Goal: Information Seeking & Learning: Check status

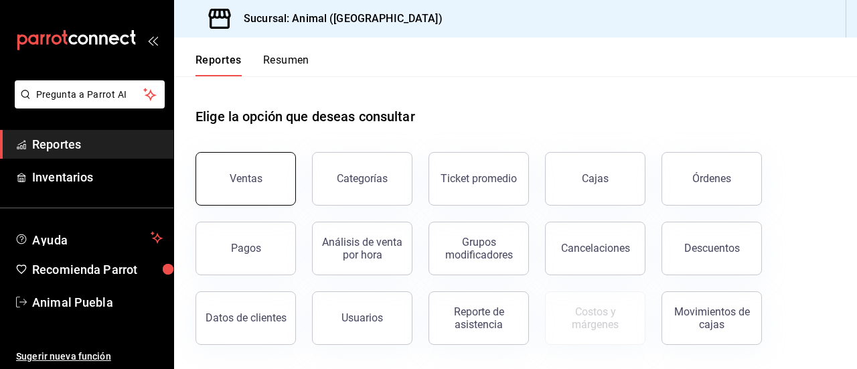
click at [274, 185] on button "Ventas" at bounding box center [245, 179] width 100 height 54
click at [274, 185] on html "Pregunta a Parrot AI Reportes Inventarios Ayuda Recomienda Parrot Animal Puebla…" at bounding box center [428, 184] width 857 height 369
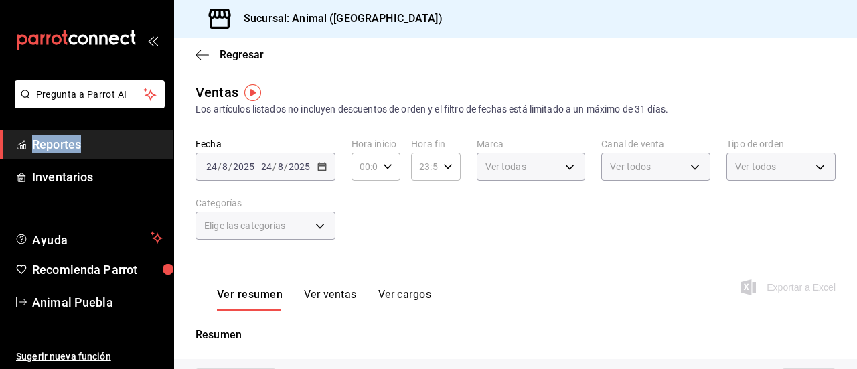
type input "05:00"
type input "04:00"
type input "PARROT,UBER_EATS,RAPPI,DIDI_FOOD,ONLINE"
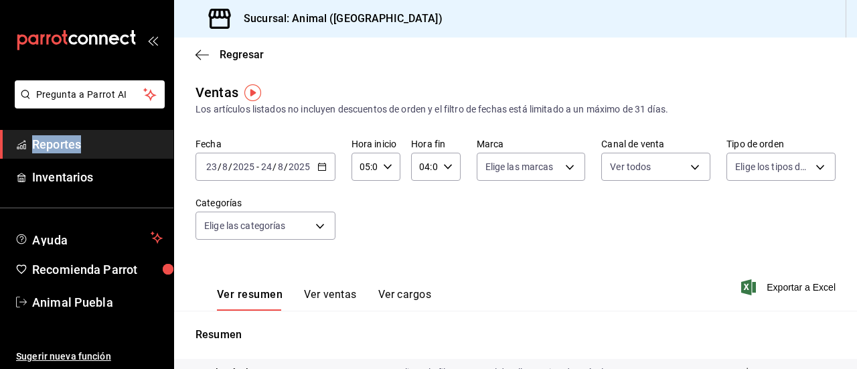
click at [324, 163] on icon "button" at bounding box center [321, 166] width 9 height 9
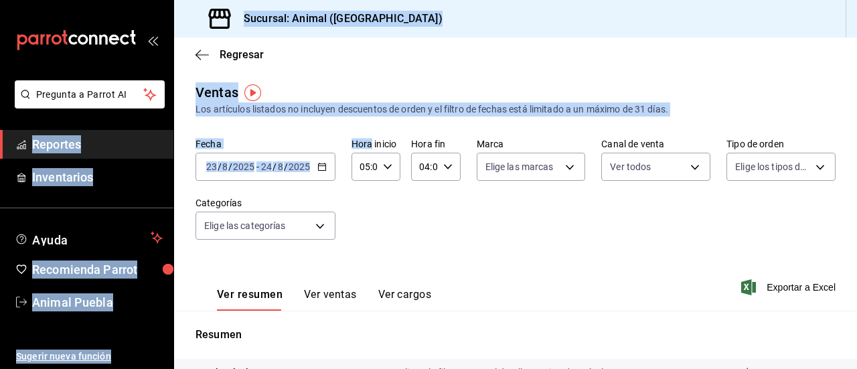
click at [324, 163] on icon "button" at bounding box center [321, 166] width 9 height 9
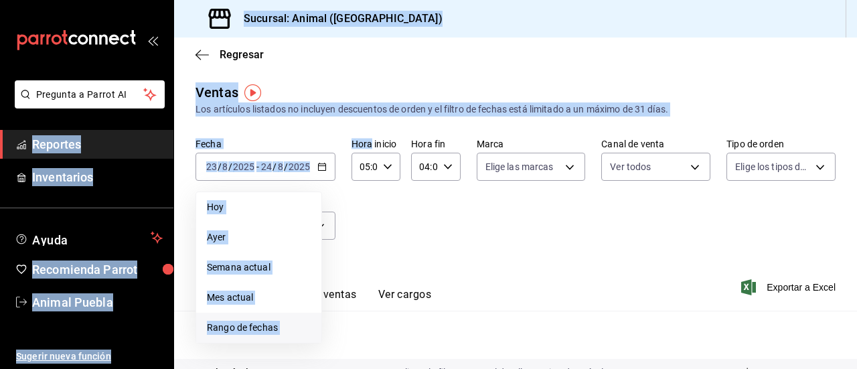
click at [241, 322] on span "Rango de fechas" at bounding box center [259, 328] width 104 height 14
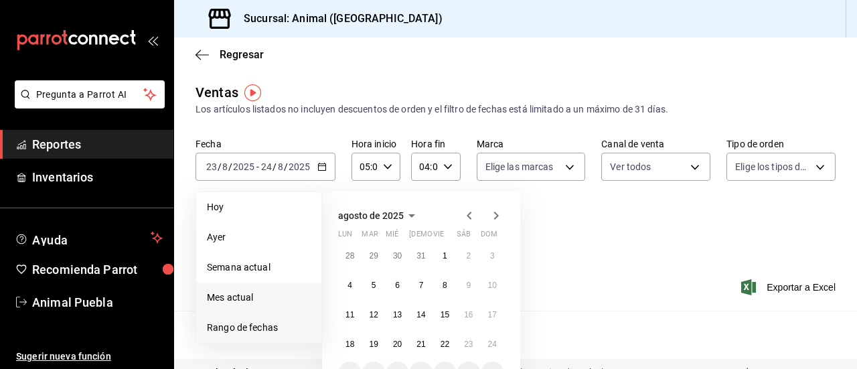
click at [263, 292] on span "Mes actual" at bounding box center [259, 297] width 104 height 14
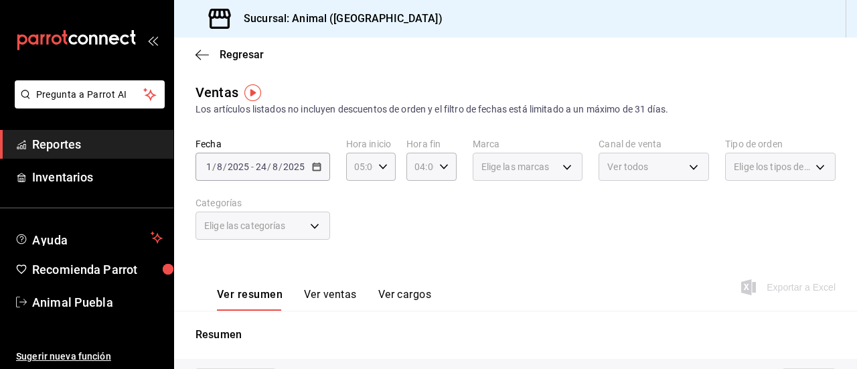
click at [319, 160] on div "2025-08-01 1 / 8 / 2025 - 2025-08-24 24 / 8 / 2025" at bounding box center [262, 167] width 135 height 28
click at [246, 158] on div "2025-08-01 1 / 8 / 2025 - 2025-08-24 24 / 8 / 2025" at bounding box center [262, 167] width 135 height 28
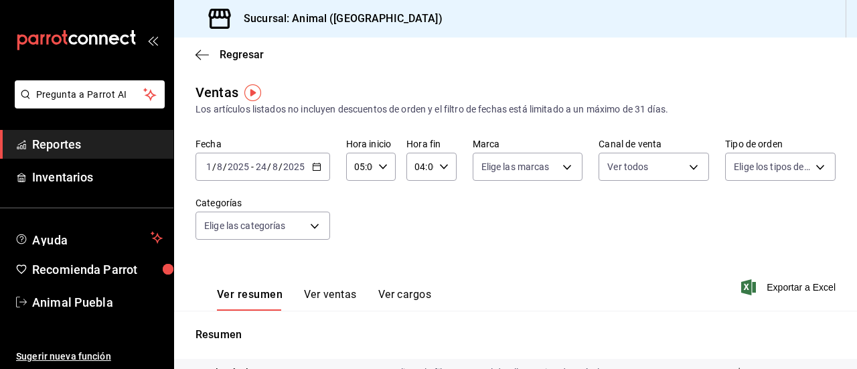
click at [316, 167] on icon "button" at bounding box center [316, 166] width 9 height 9
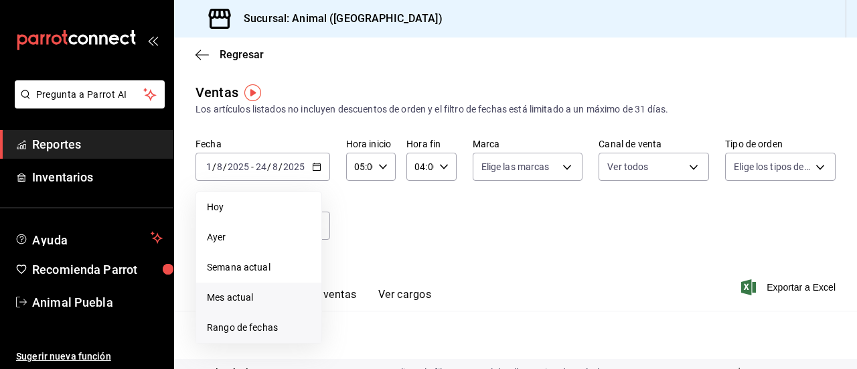
click at [248, 321] on span "Rango de fechas" at bounding box center [259, 328] width 104 height 14
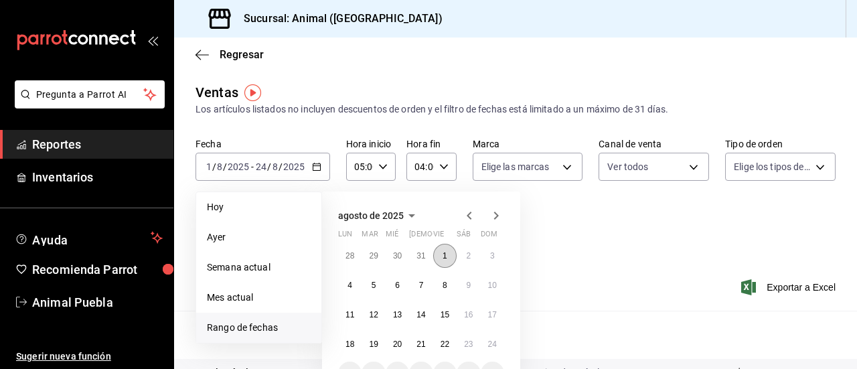
click at [439, 258] on button "1" at bounding box center [444, 256] width 23 height 24
click at [466, 343] on abbr "23" at bounding box center [468, 343] width 9 height 9
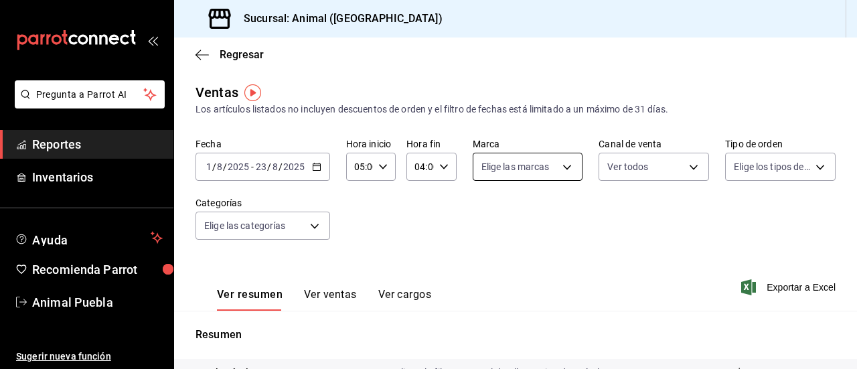
click at [566, 168] on body "Pregunta a Parrot AI Reportes Inventarios Ayuda Recomienda Parrot Animal Puebla…" at bounding box center [428, 184] width 857 height 369
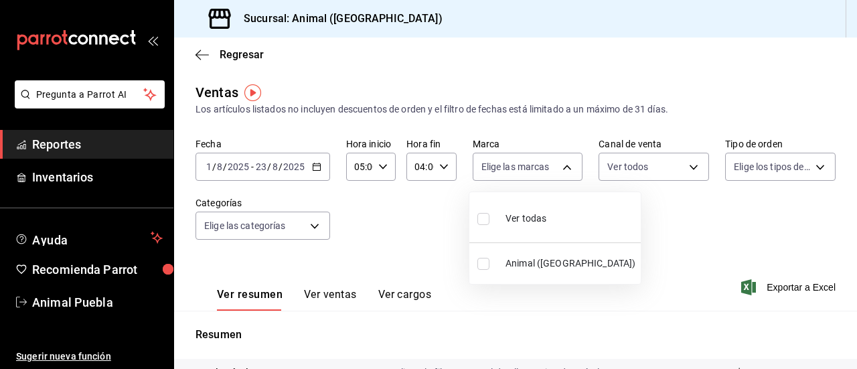
click at [482, 218] on input "checkbox" at bounding box center [483, 219] width 12 height 12
checkbox input "true"
type input "96838179-8fbb-4073-aae3-1789726318c8"
checkbox input "true"
click at [684, 164] on div at bounding box center [428, 184] width 857 height 369
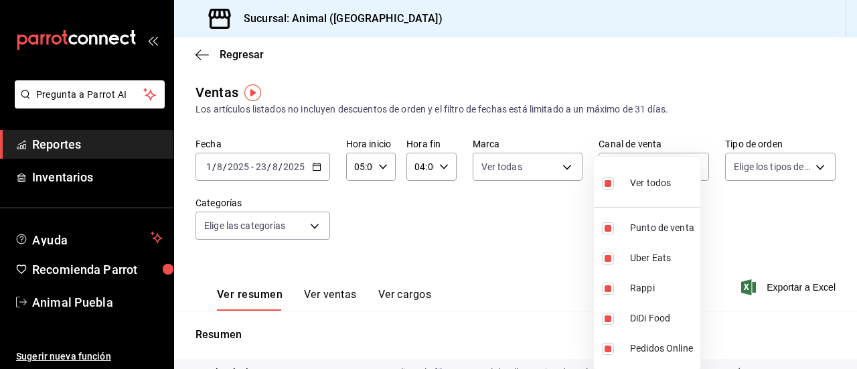
click at [684, 164] on body "Pregunta a Parrot AI Reportes Inventarios Ayuda Recomienda Parrot Animal Puebla…" at bounding box center [428, 184] width 857 height 369
click at [806, 159] on div at bounding box center [428, 184] width 857 height 369
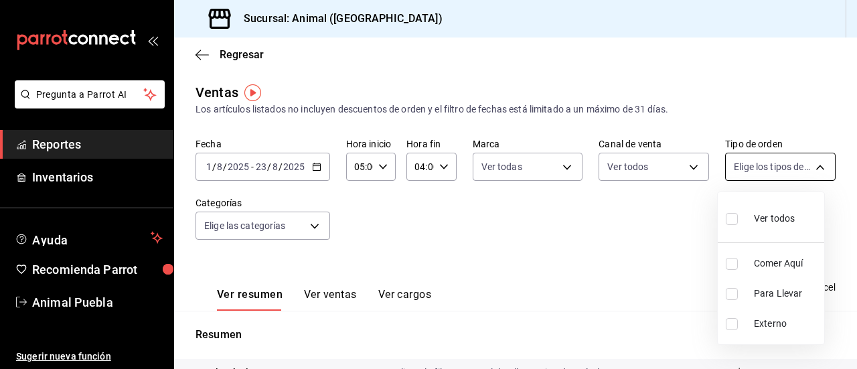
click at [808, 165] on body "Pregunta a Parrot AI Reportes Inventarios Ayuda Recomienda Parrot Animal Puebla…" at bounding box center [428, 184] width 857 height 369
click at [733, 220] on input "checkbox" at bounding box center [731, 219] width 12 height 12
checkbox input "true"
type input "89cc3392-1a89-49ed-91c4-e66ea58282e1,025cf6ae-25b7-4698-bb98-3d77af74a196,EXTER…"
checkbox input "true"
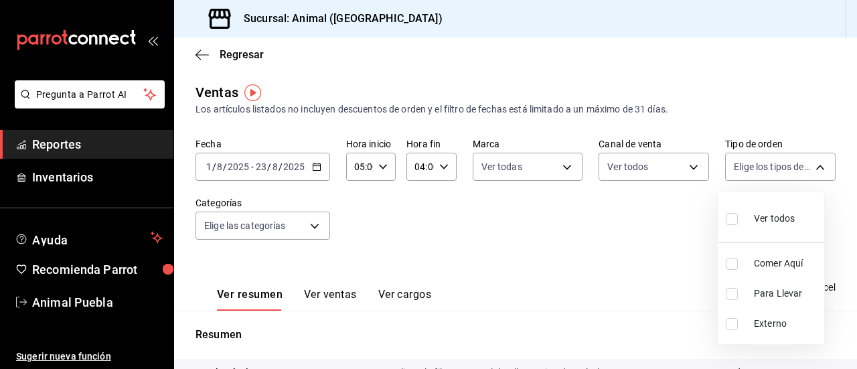
checkbox input "true"
click at [309, 224] on div at bounding box center [428, 184] width 857 height 369
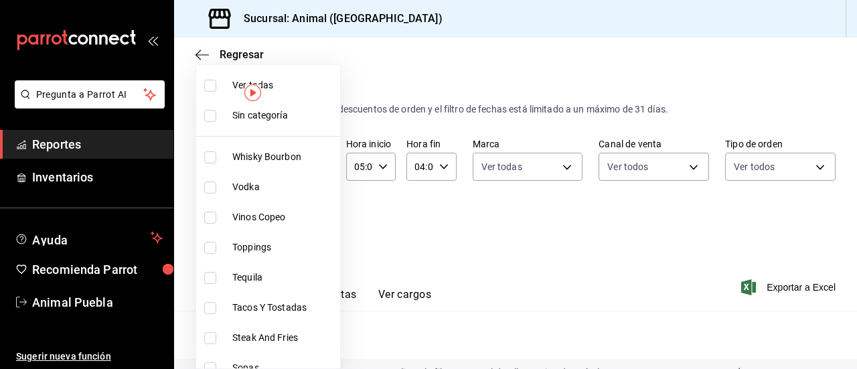
click at [309, 224] on body "Pregunta a Parrot AI Reportes Inventarios Ayuda Recomienda Parrot Animal Puebla…" at bounding box center [428, 184] width 857 height 369
click at [211, 82] on input "checkbox" at bounding box center [210, 86] width 12 height 12
checkbox input "true"
type input "696422f3-042f-4992-a796-20cec1d2addd,ab2f2cdd-2d2d-455a-bd59-969ed93fbee5,5744a…"
checkbox input "true"
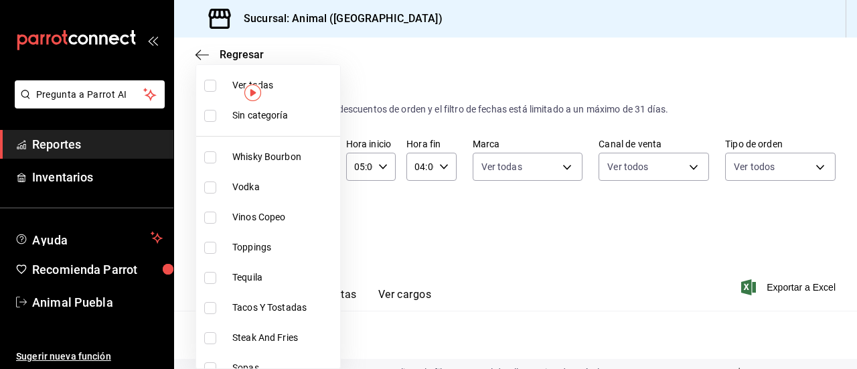
checkbox input "true"
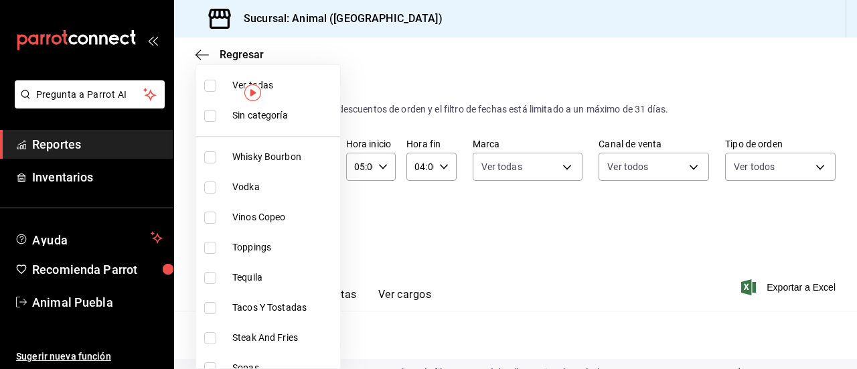
checkbox input "true"
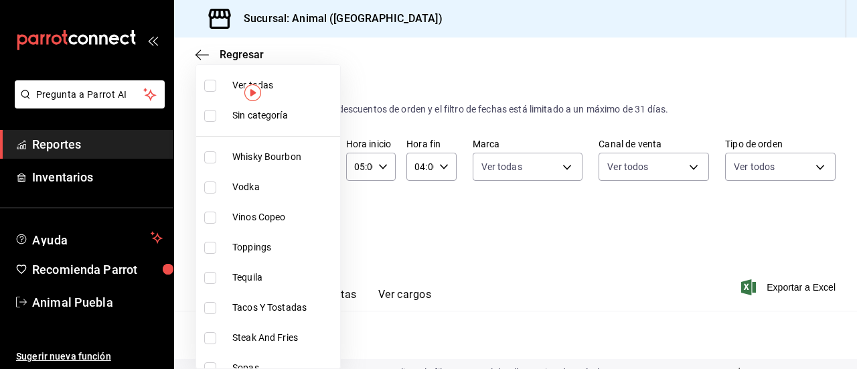
checkbox input "true"
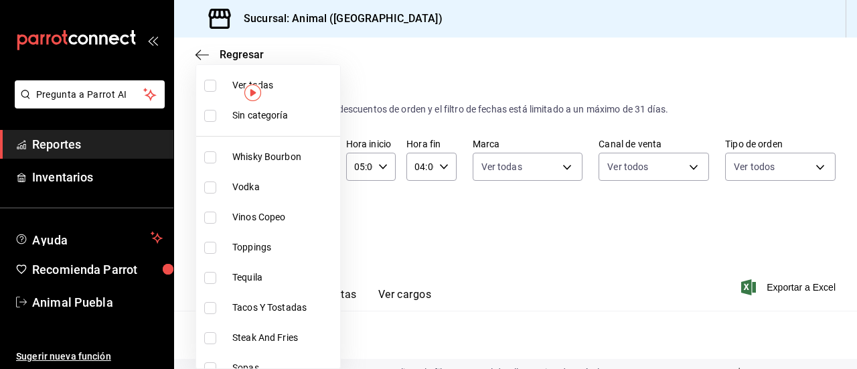
checkbox input "true"
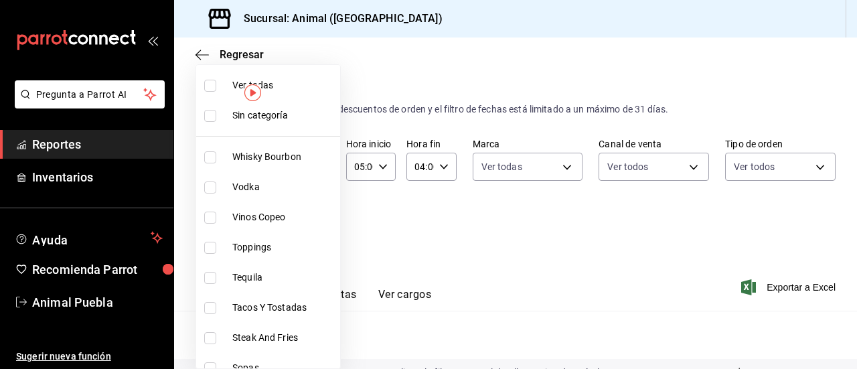
checkbox input "true"
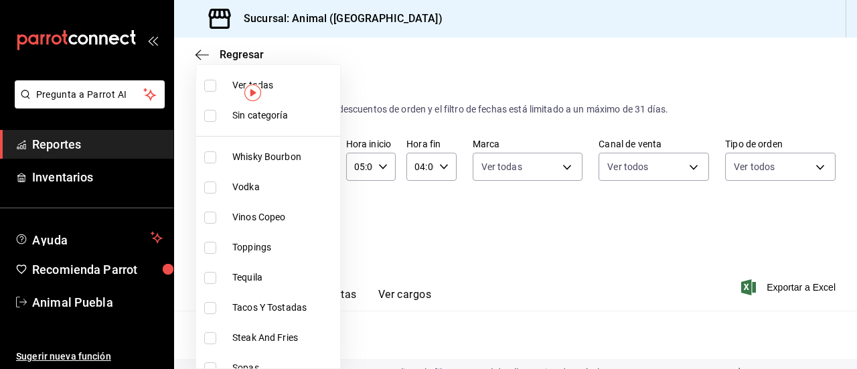
checkbox input "true"
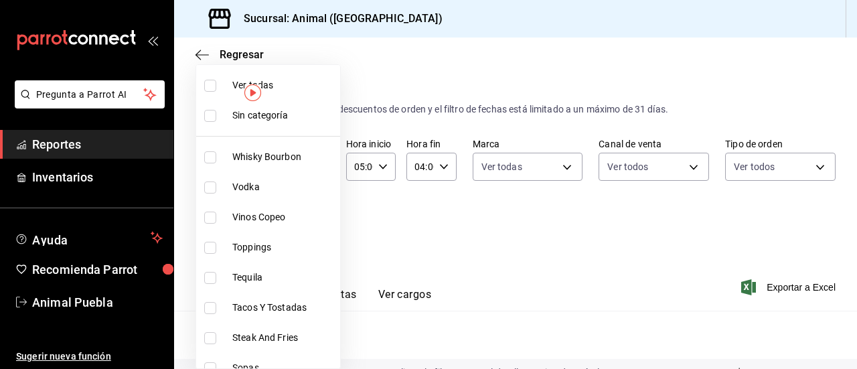
checkbox input "true"
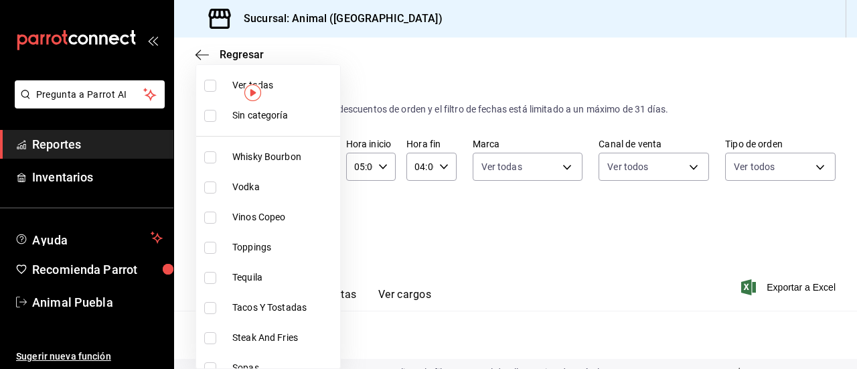
checkbox input "true"
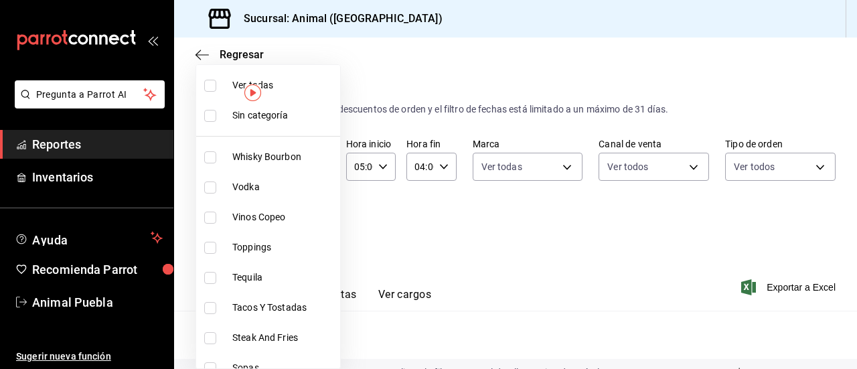
checkbox input "true"
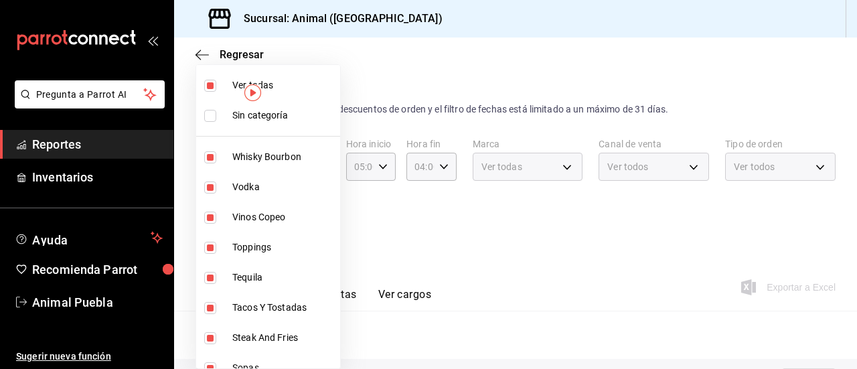
click at [213, 110] on input "checkbox" at bounding box center [210, 116] width 12 height 12
checkbox input "true"
click at [415, 228] on div at bounding box center [428, 184] width 857 height 369
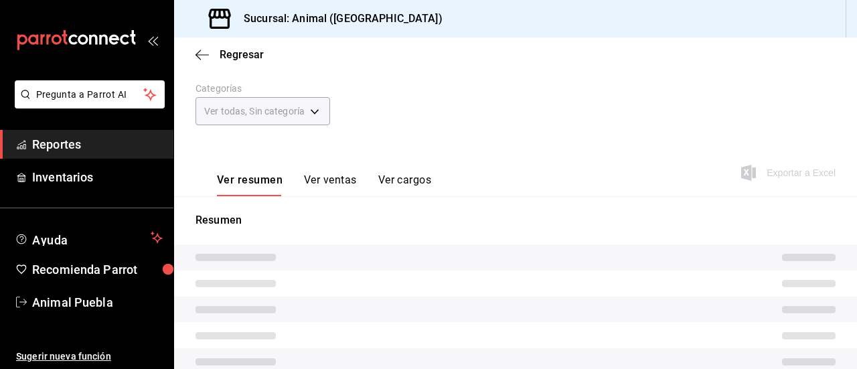
scroll to position [95, 0]
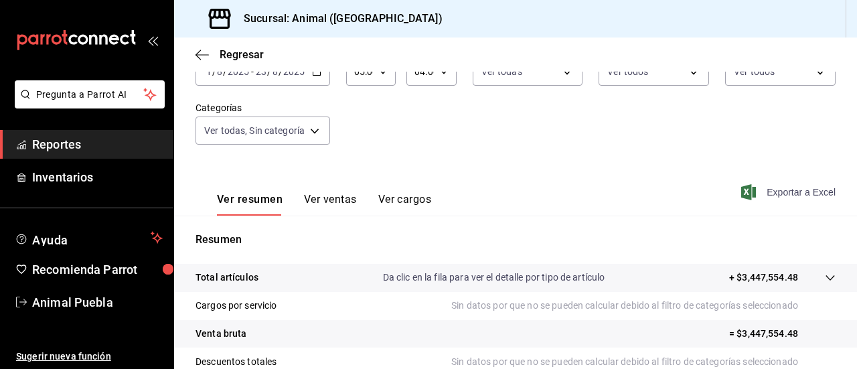
click at [779, 194] on span "Exportar a Excel" at bounding box center [790, 192] width 92 height 16
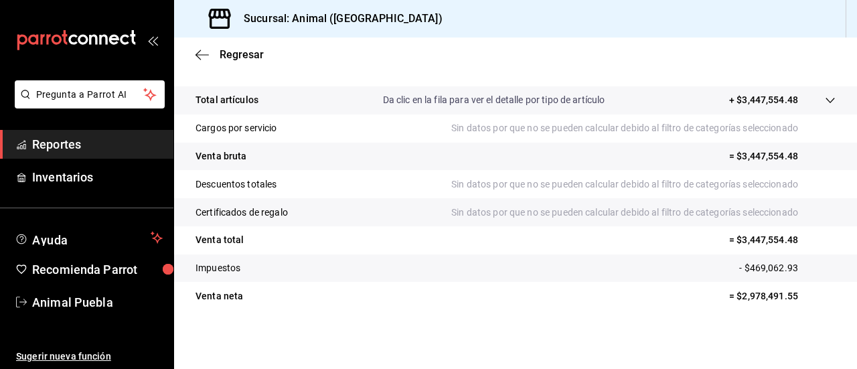
click at [254, 180] on p "Descuentos totales" at bounding box center [235, 184] width 81 height 14
click at [742, 38] on div "Regresar" at bounding box center [515, 54] width 683 height 34
click at [195, 50] on icon "button" at bounding box center [201, 55] width 13 height 12
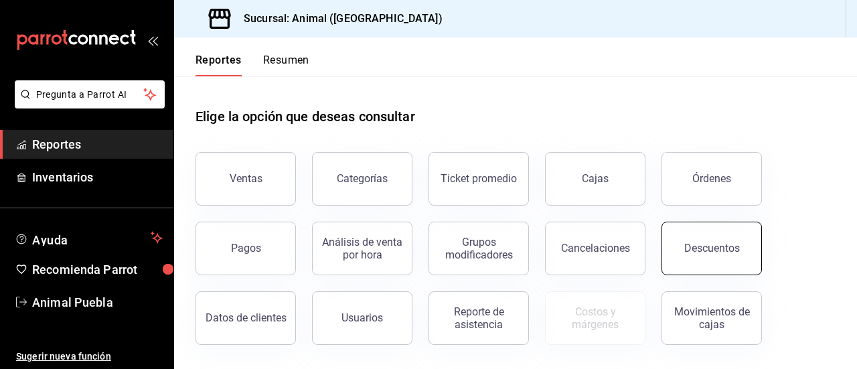
click at [679, 247] on button "Descuentos" at bounding box center [711, 249] width 100 height 54
click at [679, 247] on html "Pregunta a Parrot AI Reportes Inventarios Ayuda Recomienda Parrot Animal Puebla…" at bounding box center [428, 184] width 857 height 369
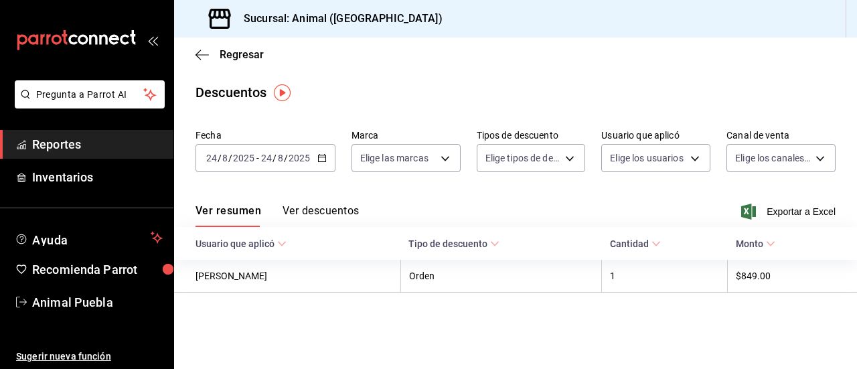
click at [319, 152] on div "2025-08-24 24 / 8 / 2025 - 2025-08-24 24 / 8 / 2025" at bounding box center [265, 158] width 140 height 28
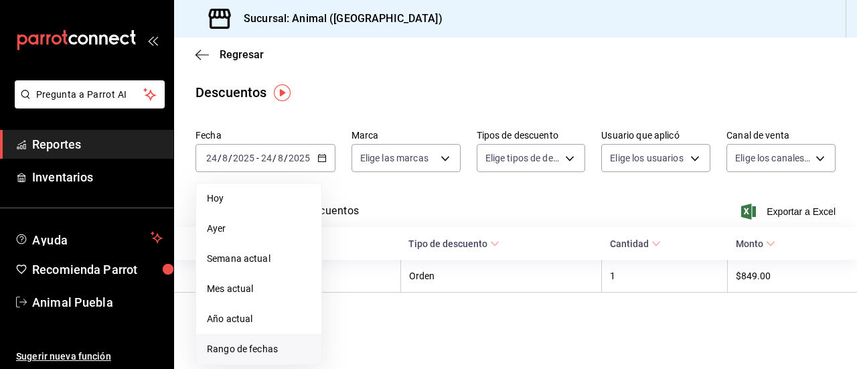
click at [226, 349] on span "Rango de fechas" at bounding box center [259, 349] width 104 height 14
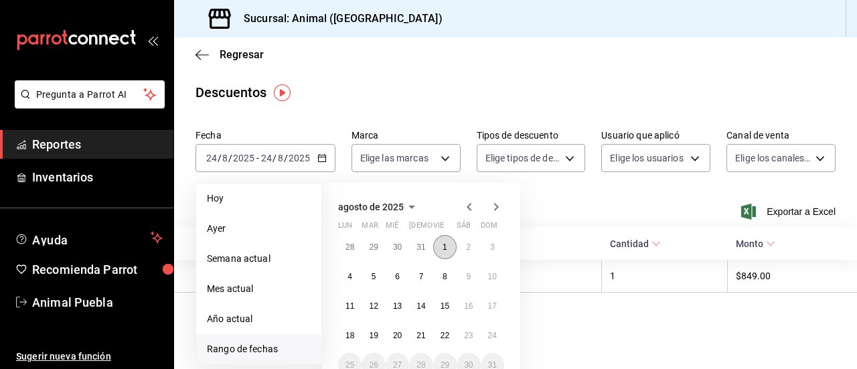
click at [441, 247] on button "1" at bounding box center [444, 247] width 23 height 24
click at [451, 333] on button "22" at bounding box center [444, 335] width 23 height 24
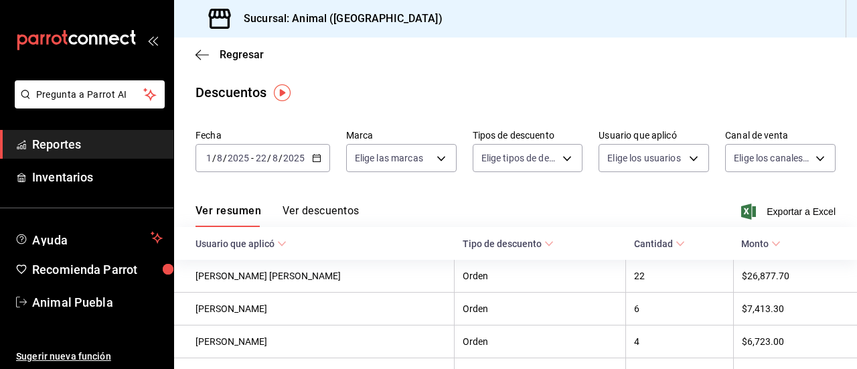
click at [329, 160] on div "Fecha 2025-08-01 1 / 8 / 2025 - 2025-08-22 22 / 8 / 2025 Marca Elige las marcas…" at bounding box center [515, 156] width 640 height 64
click at [307, 149] on div "2025-08-01 1 / 8 / 2025 - 2025-08-22 22 / 8 / 2025" at bounding box center [262, 158] width 135 height 28
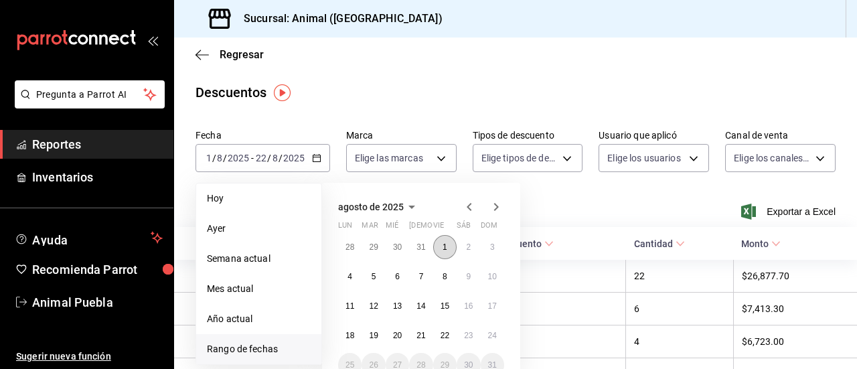
click at [447, 253] on button "1" at bounding box center [444, 247] width 23 height 24
click at [466, 331] on abbr "23" at bounding box center [468, 335] width 9 height 9
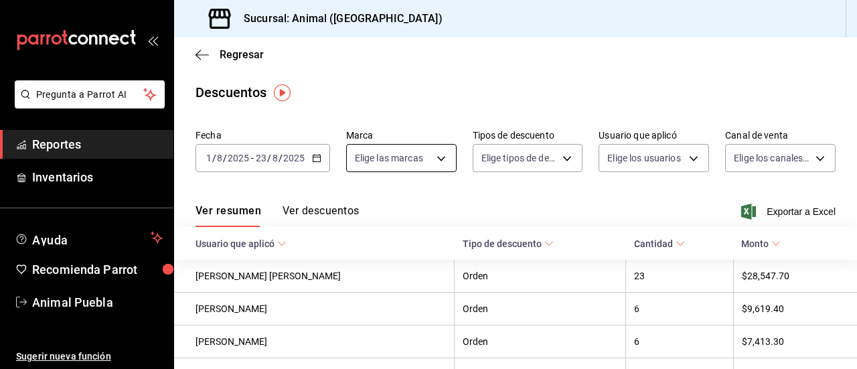
click at [434, 160] on body "Pregunta a Parrot AI Reportes Inventarios Ayuda Recomienda Parrot Animal Puebla…" at bounding box center [428, 184] width 857 height 369
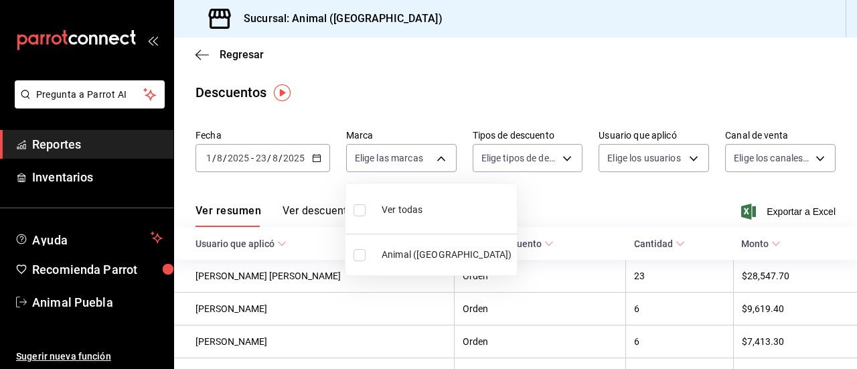
drag, startPoint x: 360, startPoint y: 206, endPoint x: 515, endPoint y: 165, distance: 160.7
click at [360, 206] on input "checkbox" at bounding box center [359, 210] width 12 height 12
checkbox input "true"
type input "96838179-8fbb-4073-aae3-1789726318c8"
checkbox input "true"
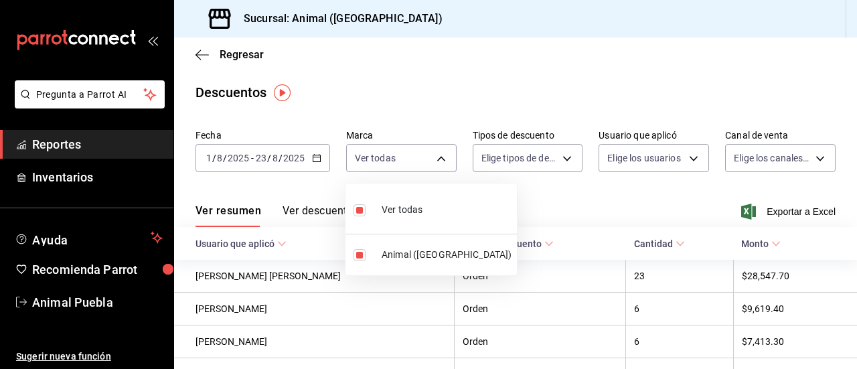
click at [555, 164] on div at bounding box center [428, 184] width 857 height 369
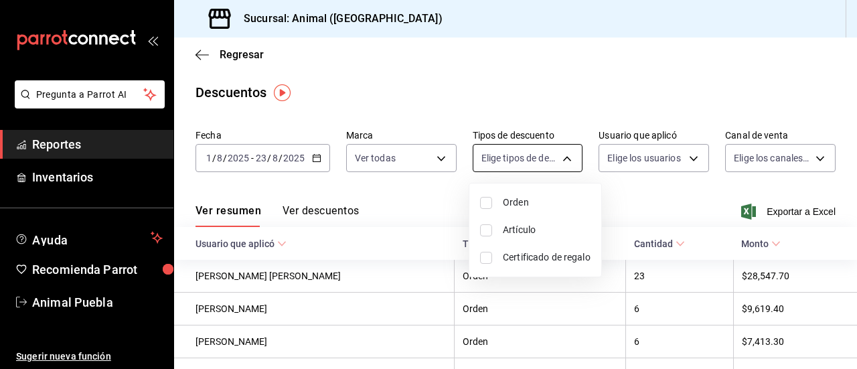
click at [560, 161] on body "Pregunta a Parrot AI Reportes Inventarios Ayuda Recomienda Parrot Animal Puebla…" at bounding box center [428, 184] width 857 height 369
click at [480, 199] on input "checkbox" at bounding box center [486, 203] width 12 height 12
checkbox input "true"
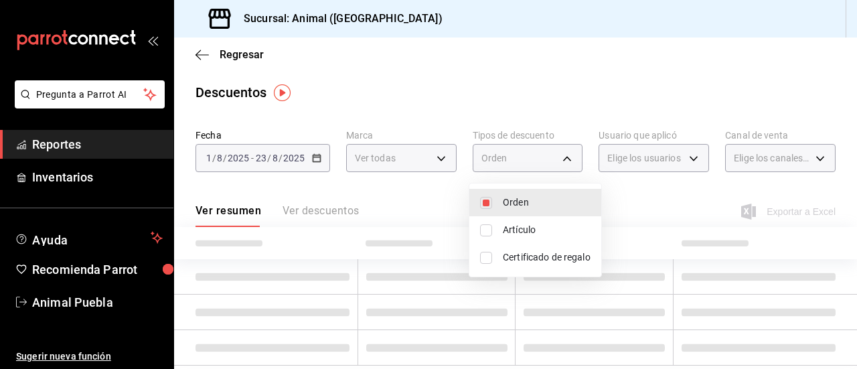
type input "ORDER"
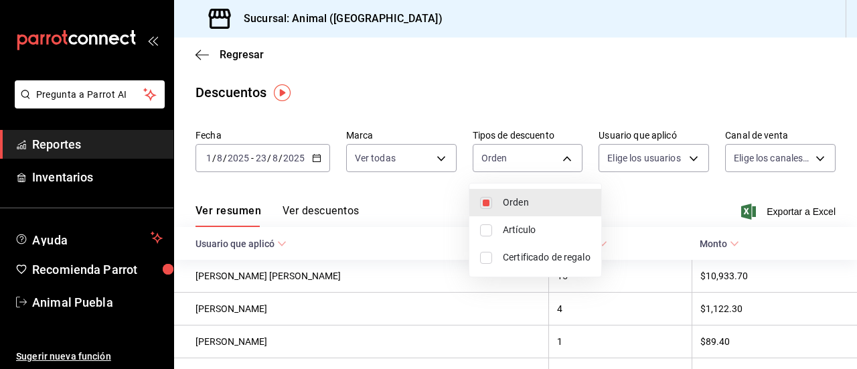
click at [486, 226] on input "checkbox" at bounding box center [486, 230] width 12 height 12
checkbox input "true"
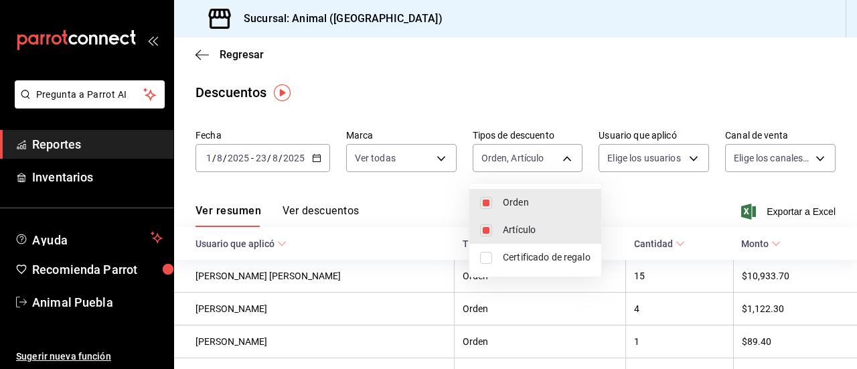
click at [485, 250] on li "Certificado de regalo" at bounding box center [535, 257] width 132 height 27
type input "ORDER,ORDER_ITEM,CARD_REWARD"
checkbox input "true"
click at [685, 148] on div at bounding box center [428, 184] width 857 height 369
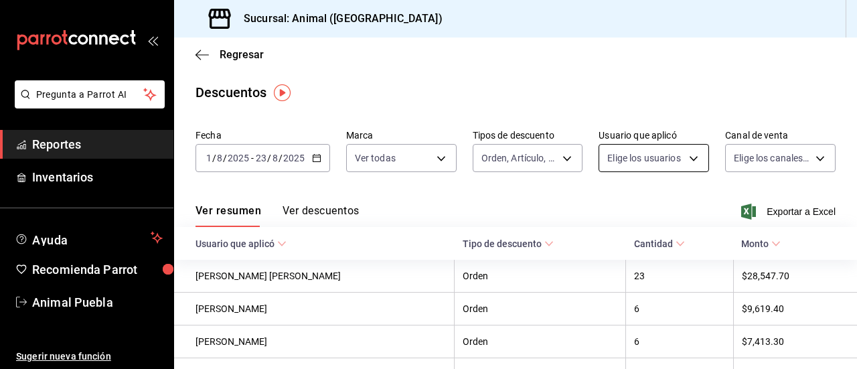
click at [687, 151] on body "Pregunta a Parrot AI Reportes Inventarios Ayuda Recomienda Parrot Animal Puebla…" at bounding box center [428, 184] width 857 height 369
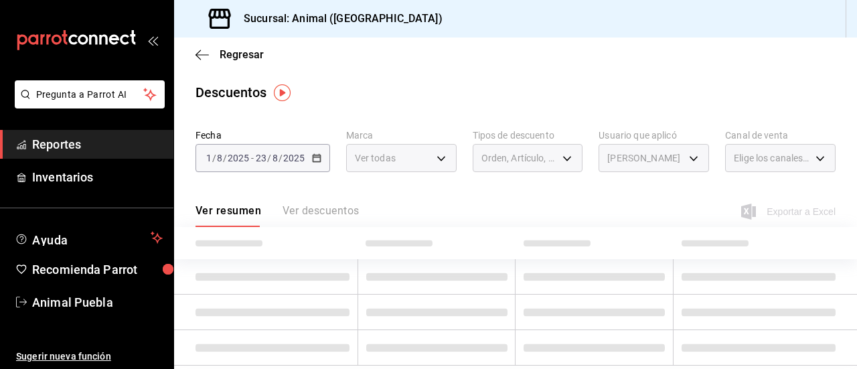
type input "418a12c8-821a-463c-b34b-cd55b362b414"
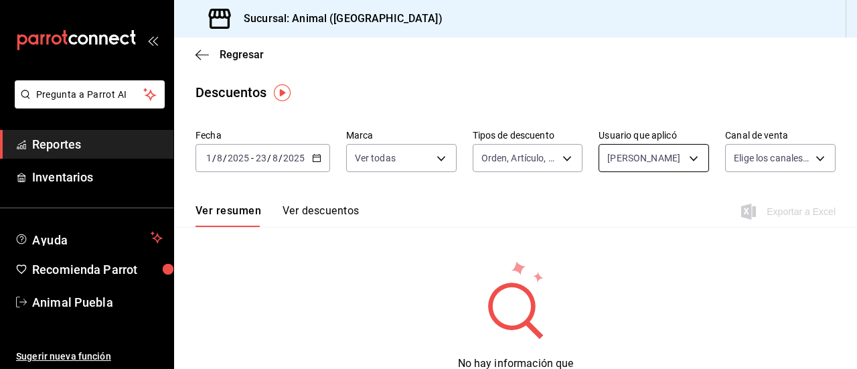
click at [683, 153] on body "Pregunta a Parrot AI Reportes Inventarios Ayuda Recomienda Parrot Animal Puebla…" at bounding box center [428, 184] width 857 height 369
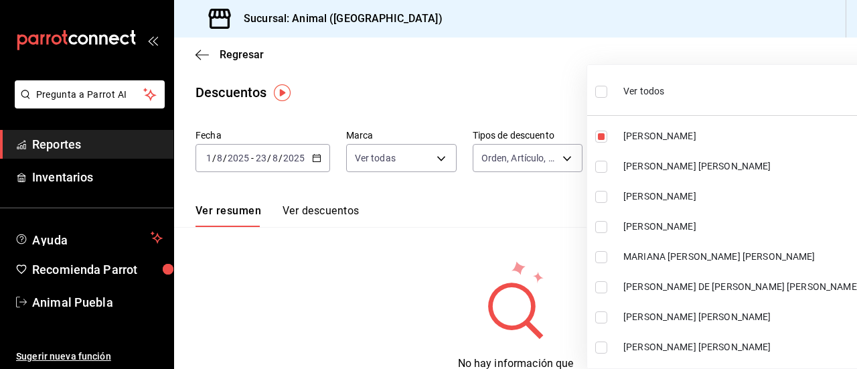
click at [604, 93] on input "checkbox" at bounding box center [601, 92] width 12 height 12
checkbox input "true"
type input "418a12c8-821a-463c-b34b-cd55b362b414,467feb36-073b-4207-8b89-0e764e67df31,25cab…"
checkbox input "true"
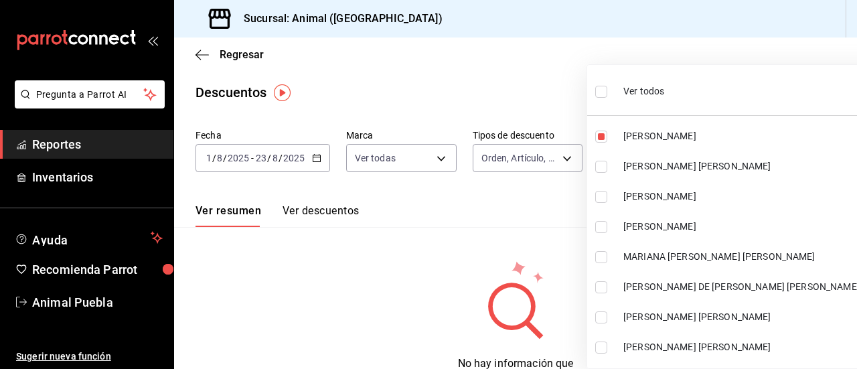
checkbox input "true"
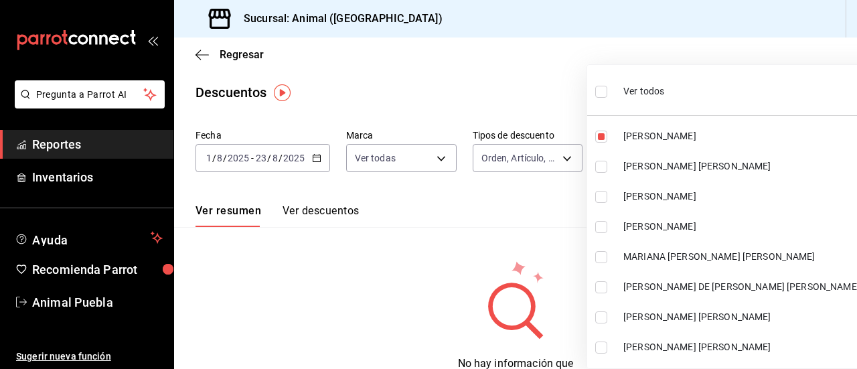
checkbox input "true"
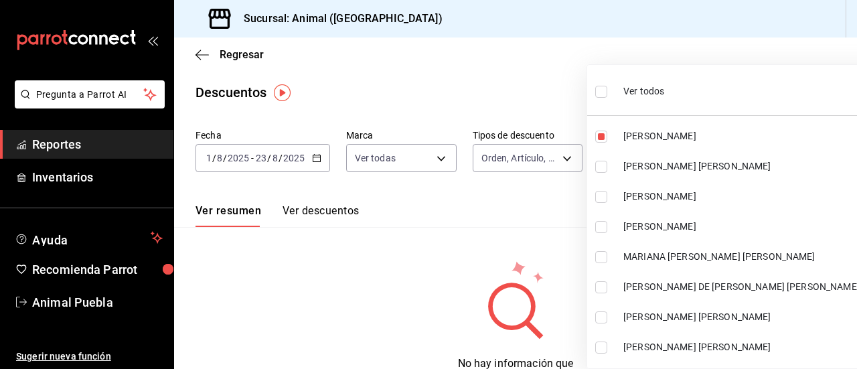
checkbox input "true"
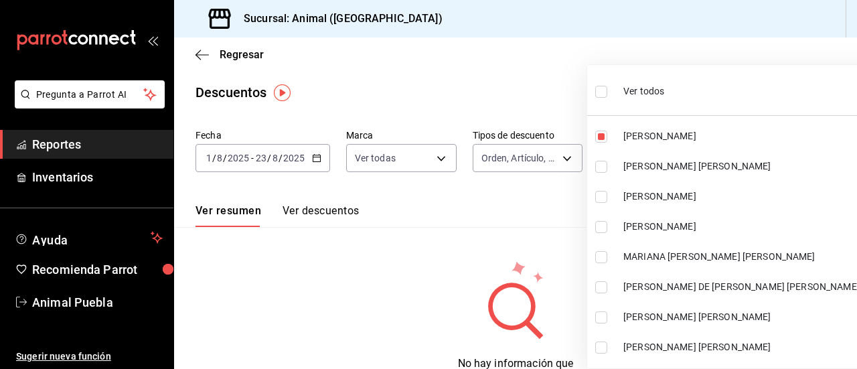
checkbox input "true"
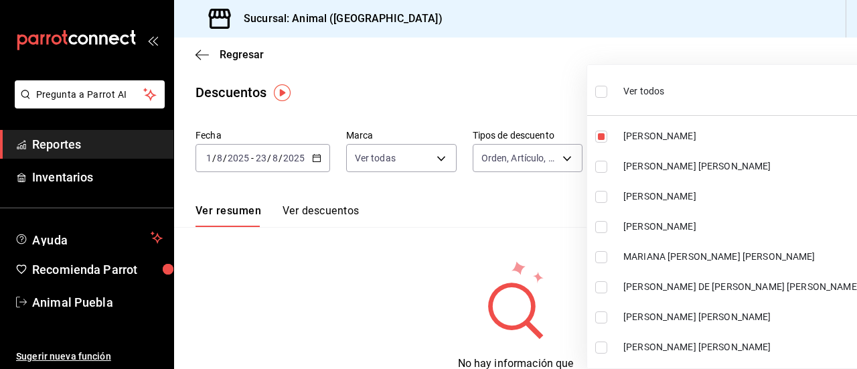
checkbox input "true"
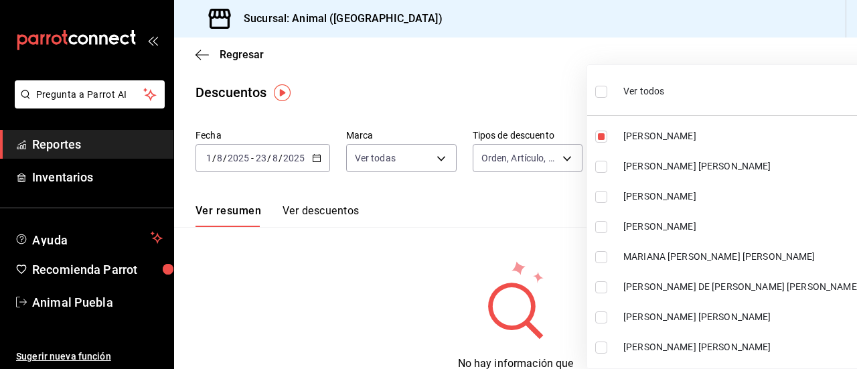
checkbox input "true"
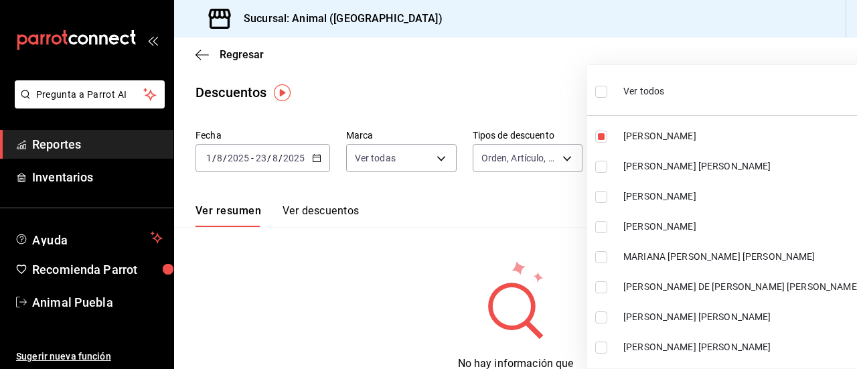
checkbox input "true"
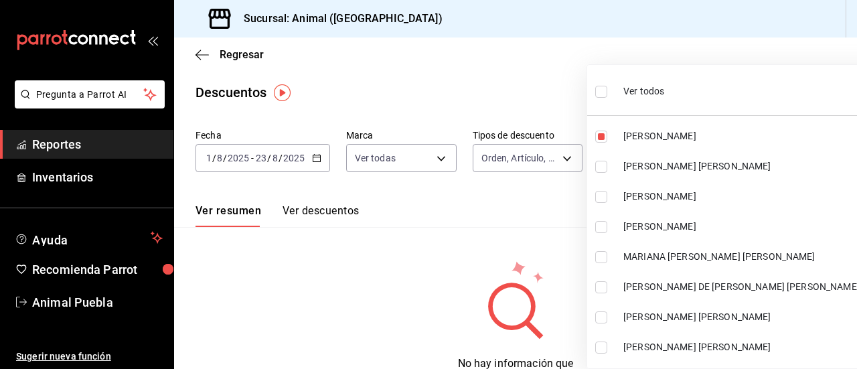
checkbox input "true"
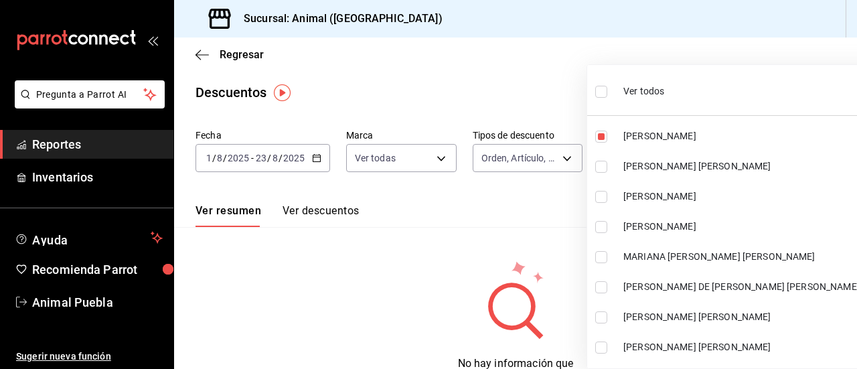
checkbox input "true"
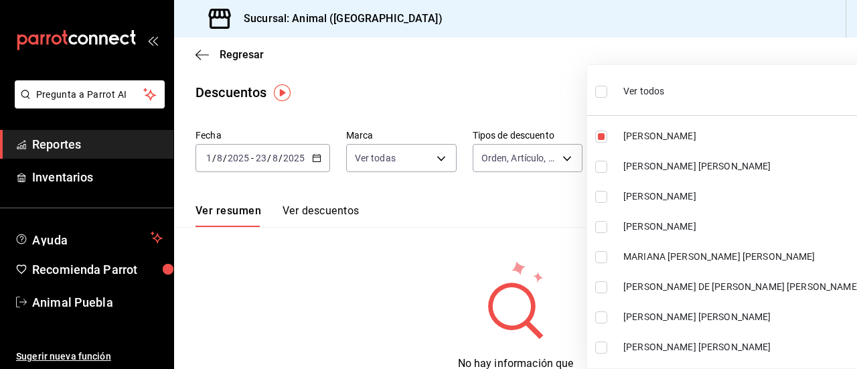
checkbox input "true"
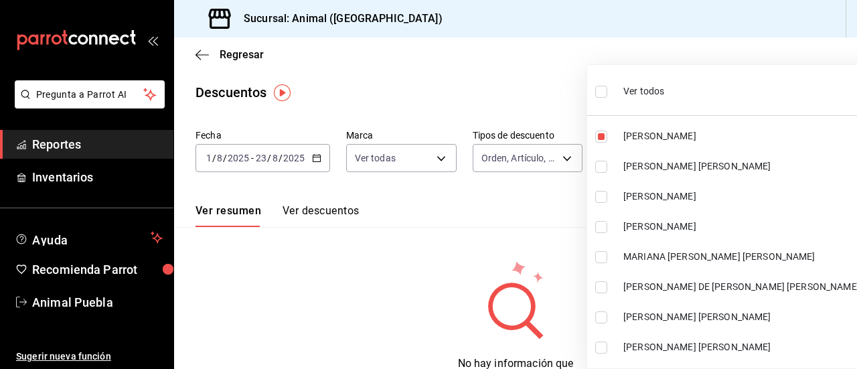
checkbox input "true"
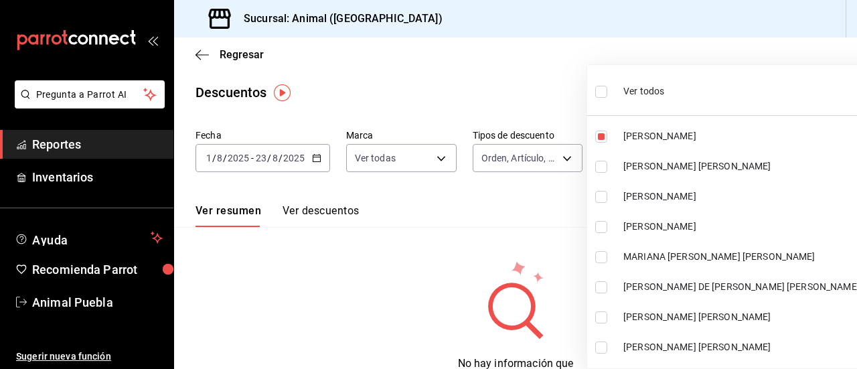
checkbox input "true"
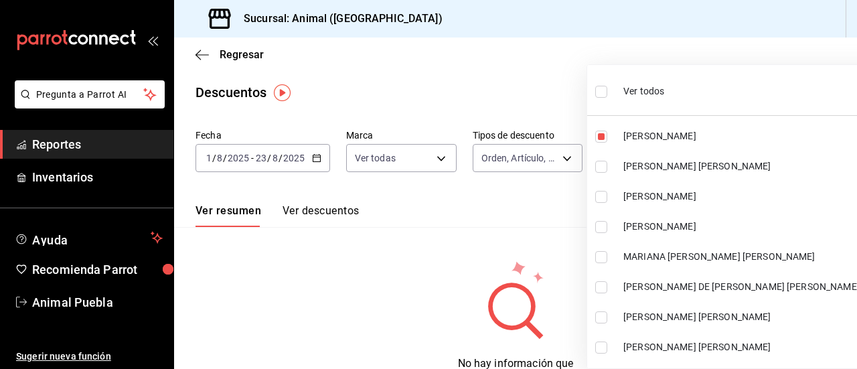
checkbox input "true"
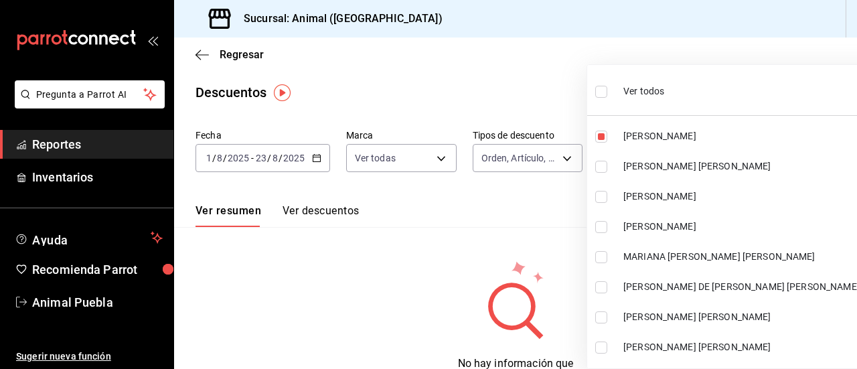
checkbox input "true"
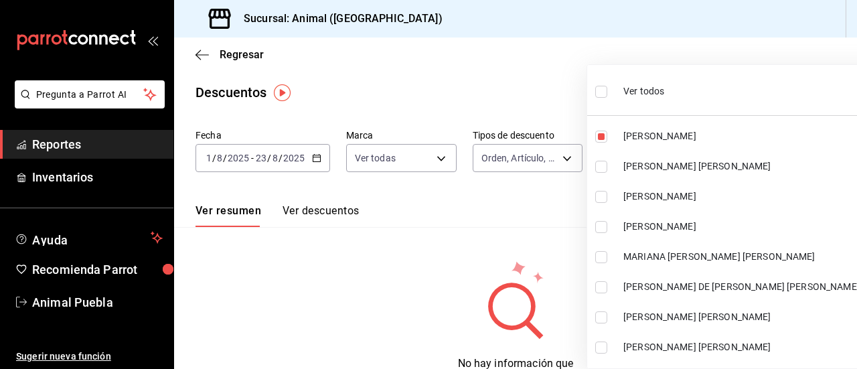
checkbox input "true"
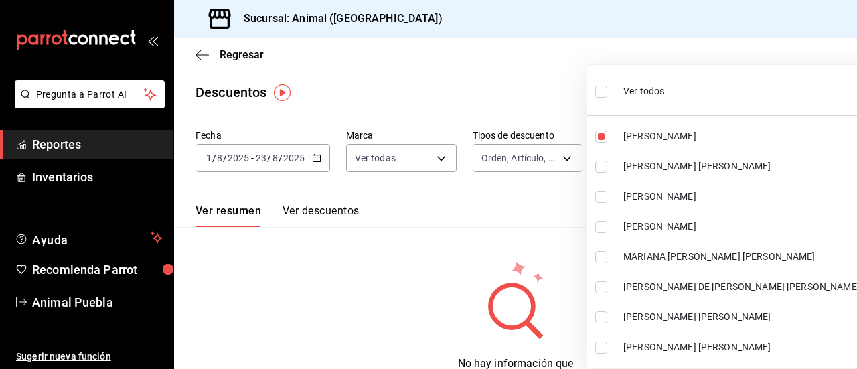
checkbox input "true"
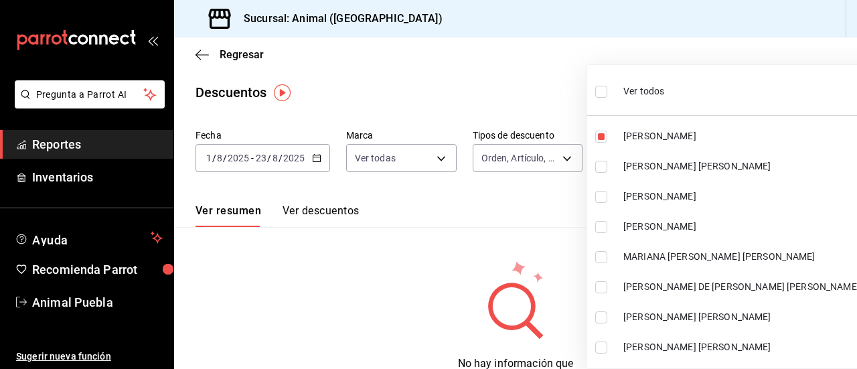
checkbox input "true"
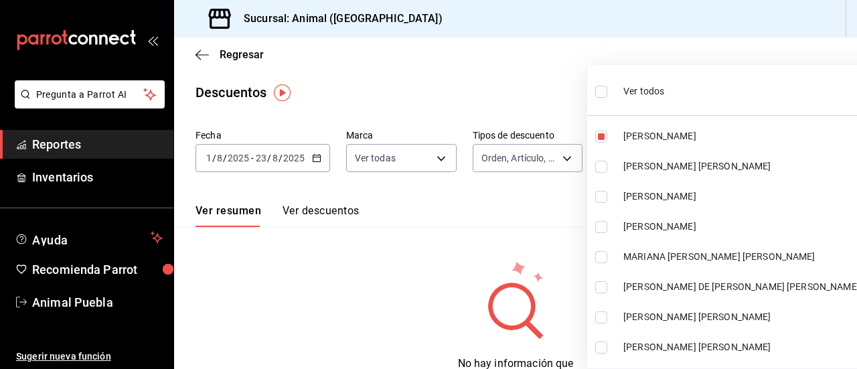
checkbox input "true"
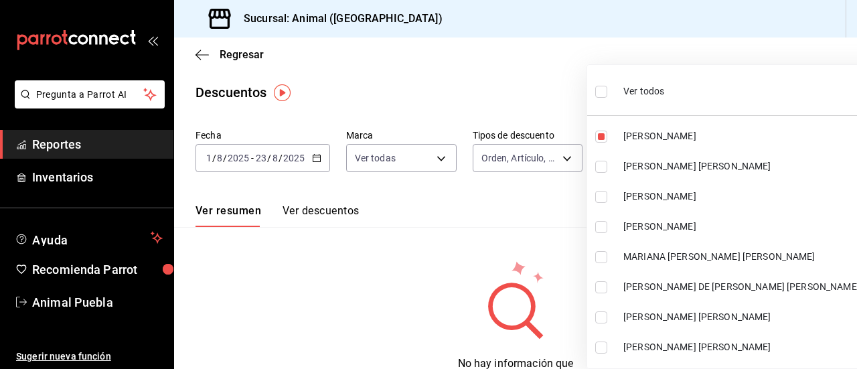
checkbox input "true"
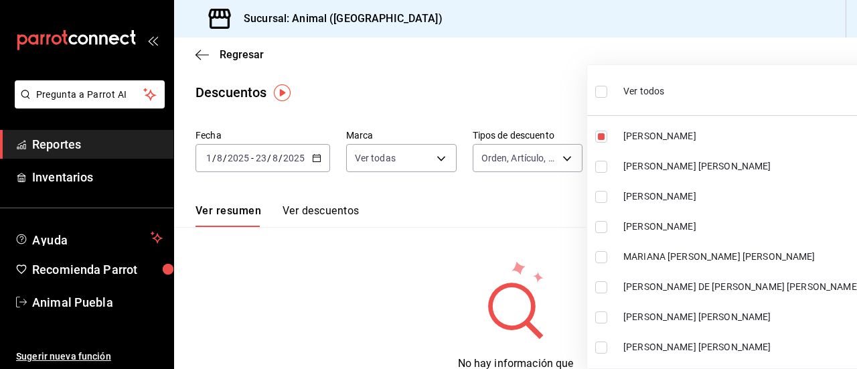
checkbox input "true"
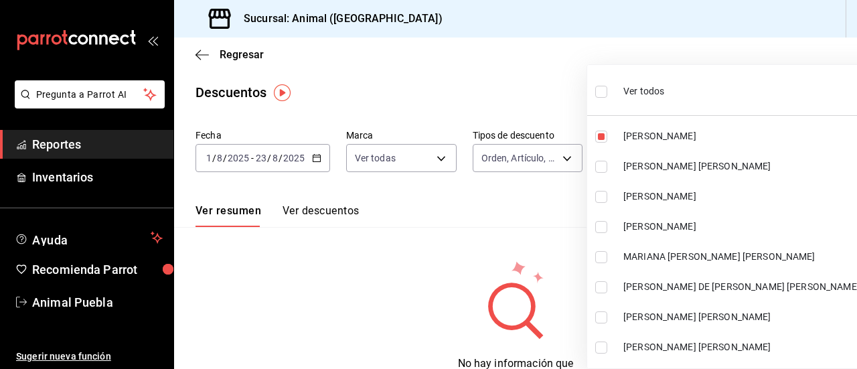
checkbox input "true"
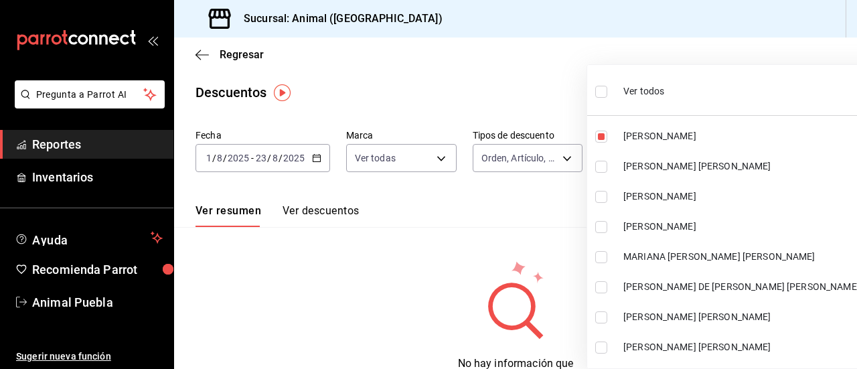
checkbox input "true"
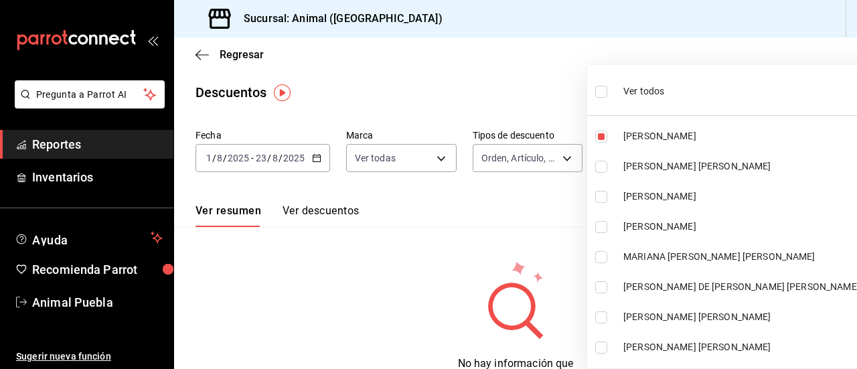
checkbox input "true"
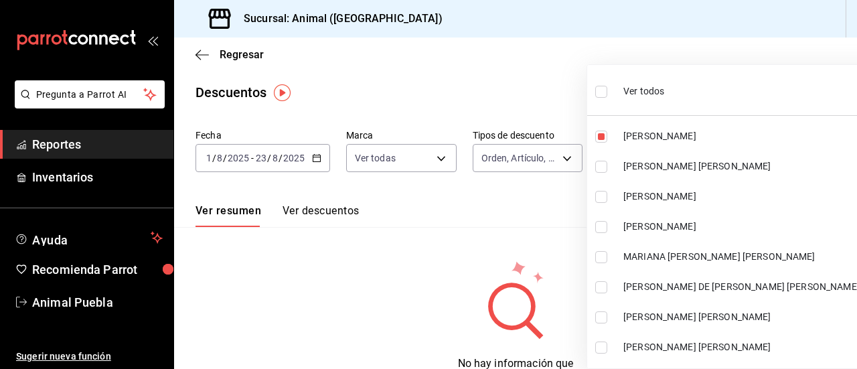
checkbox input "true"
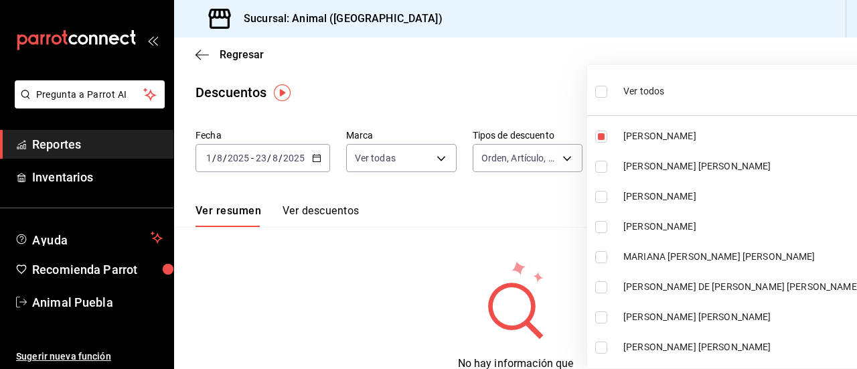
checkbox input "true"
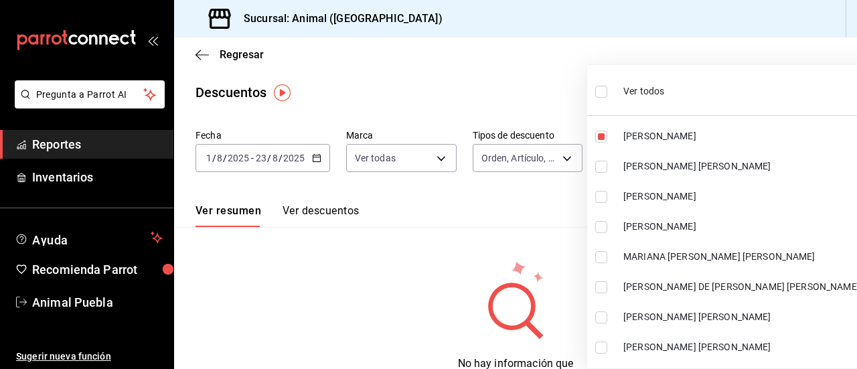
checkbox input "true"
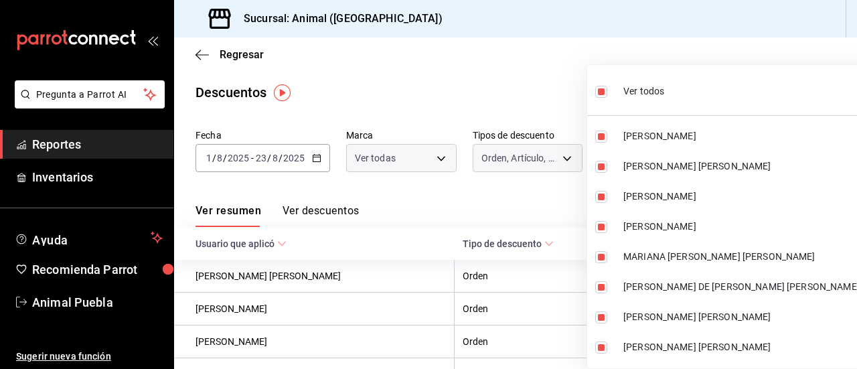
click at [565, 73] on div at bounding box center [428, 184] width 857 height 369
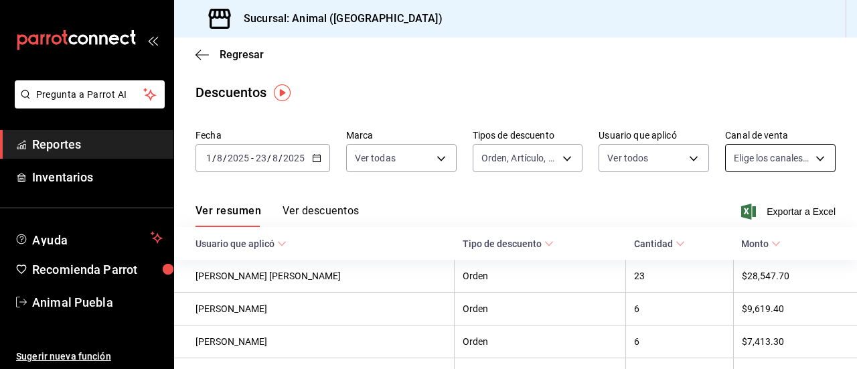
click at [810, 157] on body "Pregunta a Parrot AI Reportes Inventarios Ayuda Recomienda Parrot Animal Puebla…" at bounding box center [428, 184] width 857 height 369
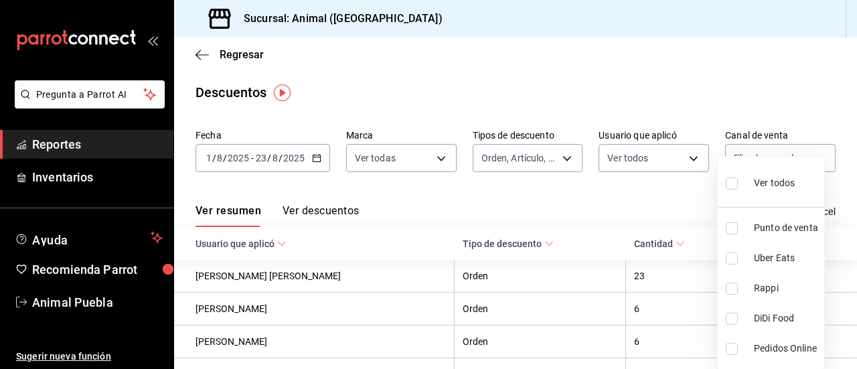
click at [734, 182] on input "checkbox" at bounding box center [731, 183] width 12 height 12
click at [666, 70] on div at bounding box center [428, 184] width 857 height 369
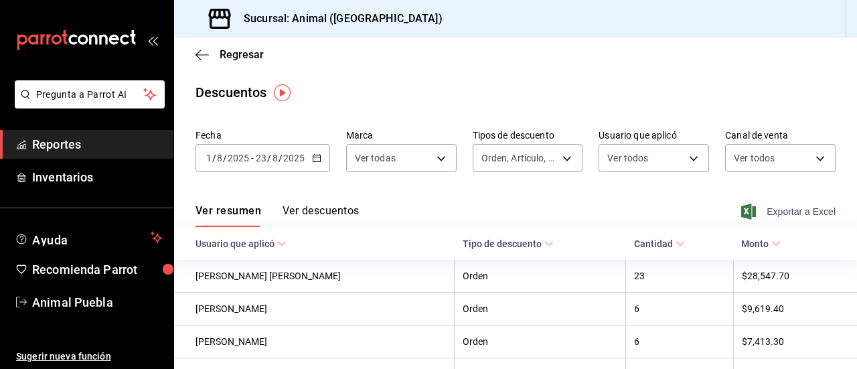
click at [755, 215] on span "Exportar a Excel" at bounding box center [790, 211] width 92 height 16
click at [76, 149] on span "Reportes" at bounding box center [97, 144] width 131 height 18
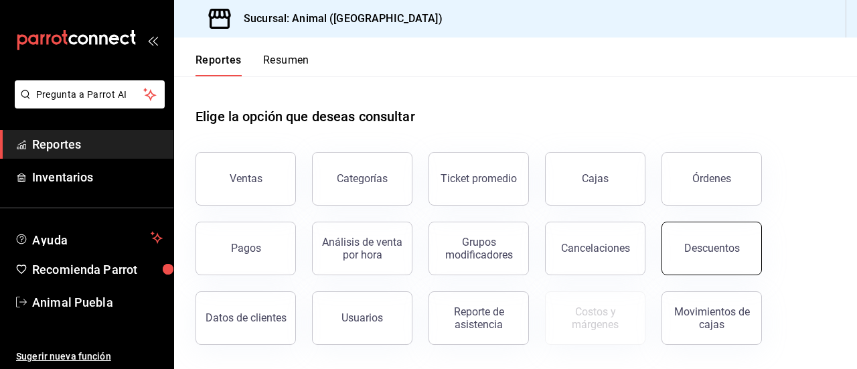
click at [691, 235] on button "Descuentos" at bounding box center [711, 249] width 100 height 54
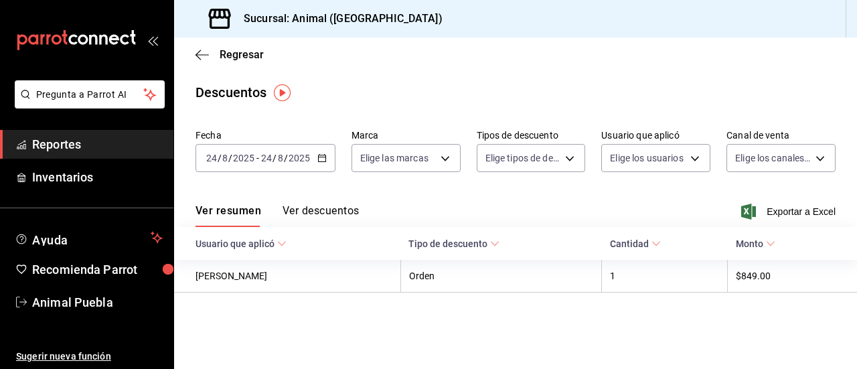
click at [323, 159] on icon "button" at bounding box center [321, 157] width 9 height 9
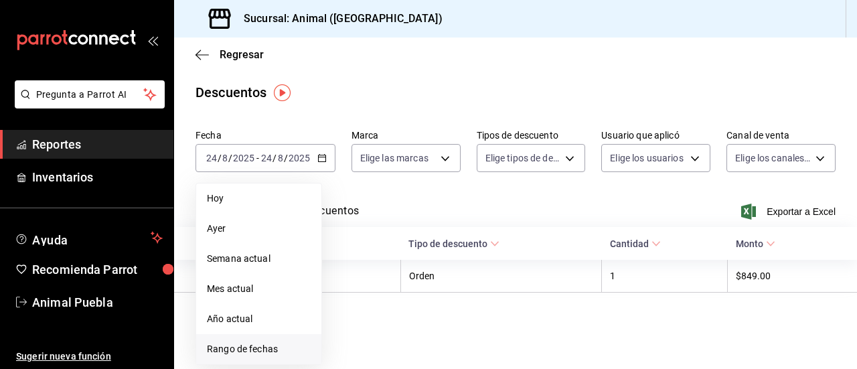
click at [237, 351] on span "Rango de fechas" at bounding box center [259, 349] width 104 height 14
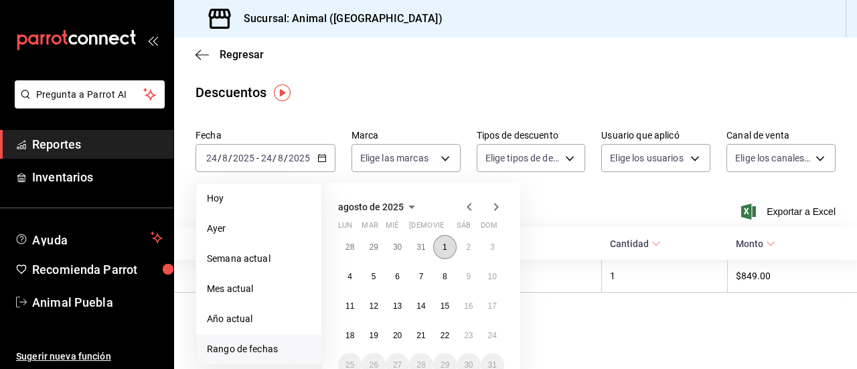
click at [452, 240] on button "1" at bounding box center [444, 247] width 23 height 24
click at [470, 334] on abbr "23" at bounding box center [468, 335] width 9 height 9
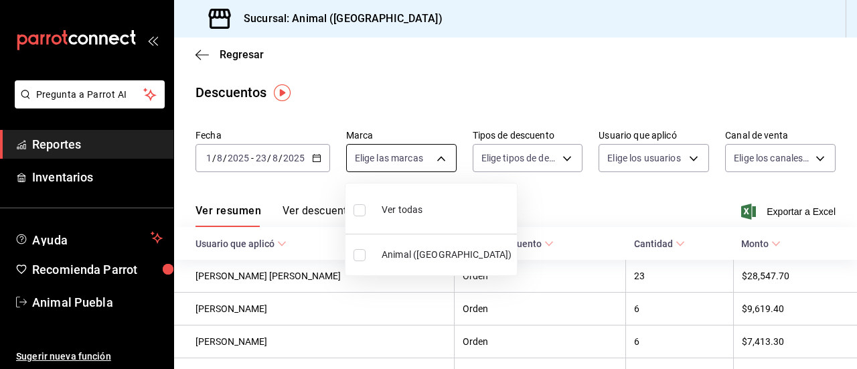
click at [434, 153] on body "Pregunta a Parrot AI Reportes Inventarios Ayuda Recomienda Parrot Animal Puebla…" at bounding box center [428, 184] width 857 height 369
click at [357, 209] on input "checkbox" at bounding box center [359, 210] width 12 height 12
click at [559, 160] on div at bounding box center [428, 184] width 857 height 369
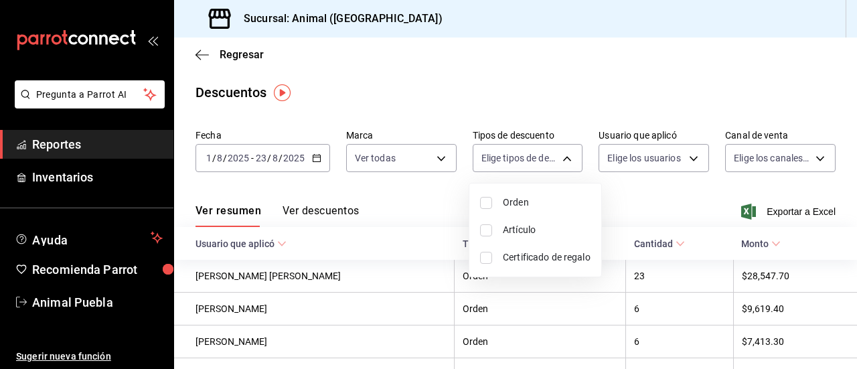
click at [559, 160] on body "Pregunta a Parrot AI Reportes Inventarios Ayuda Recomienda Parrot Animal Puebla…" at bounding box center [428, 184] width 857 height 369
click at [483, 202] on input "checkbox" at bounding box center [486, 203] width 12 height 12
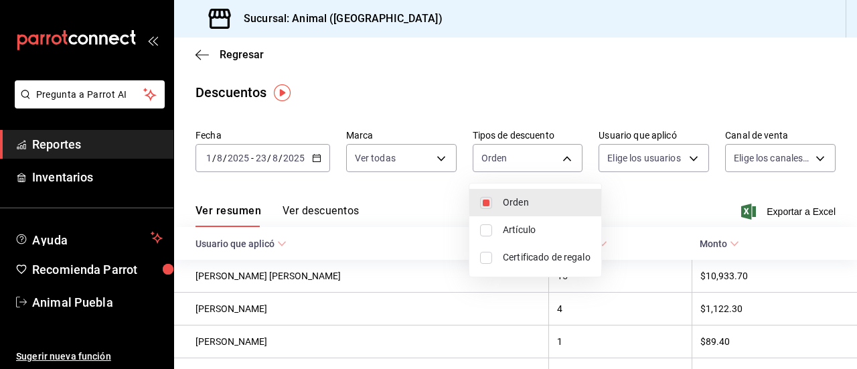
click at [487, 222] on li "Artículo" at bounding box center [535, 229] width 132 height 27
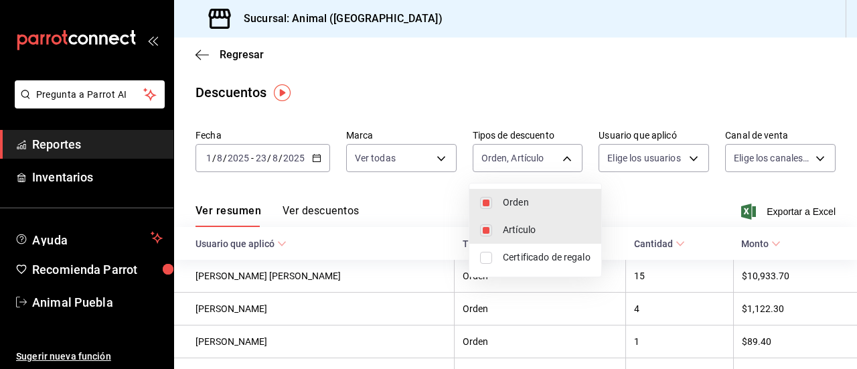
click at [485, 257] on input "checkbox" at bounding box center [486, 258] width 12 height 12
click at [683, 157] on div at bounding box center [428, 184] width 857 height 369
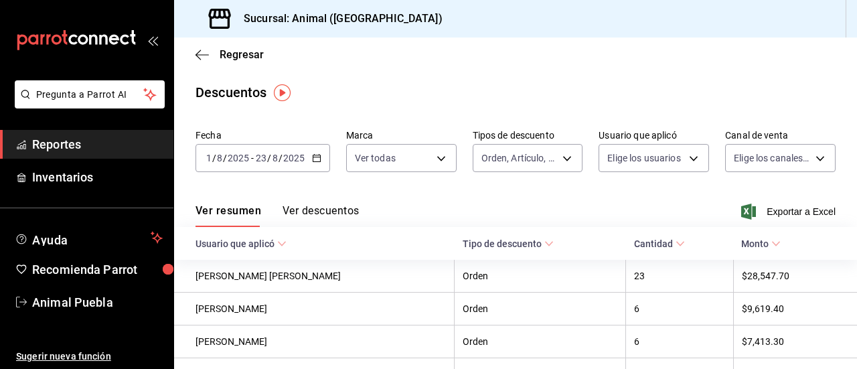
click at [683, 157] on body "Pregunta a Parrot AI Reportes Inventarios Ayuda Recomienda Parrot Animal Puebla…" at bounding box center [428, 184] width 857 height 369
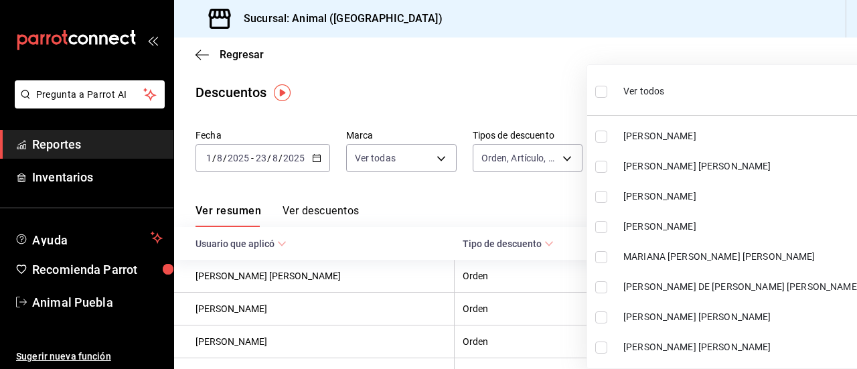
click at [595, 84] on label at bounding box center [603, 91] width 17 height 19
click at [595, 86] on input "checkbox" at bounding box center [601, 92] width 12 height 12
click at [601, 89] on ul "Ver todos Antonio Mendoza Marco Antonio Gomez Jairo Damian Morales ENRIQUE PEÑA…" at bounding box center [754, 232] width 334 height 335
click at [604, 91] on ul "Ver todos Antonio Mendoza Marco Antonio Gomez Jairo Damian Morales ENRIQUE PEÑA…" at bounding box center [754, 232] width 334 height 335
click at [598, 91] on ul "Ver todos Antonio Mendoza Marco Antonio Gomez Jairo Damian Morales ENRIQUE PEÑA…" at bounding box center [754, 232] width 334 height 335
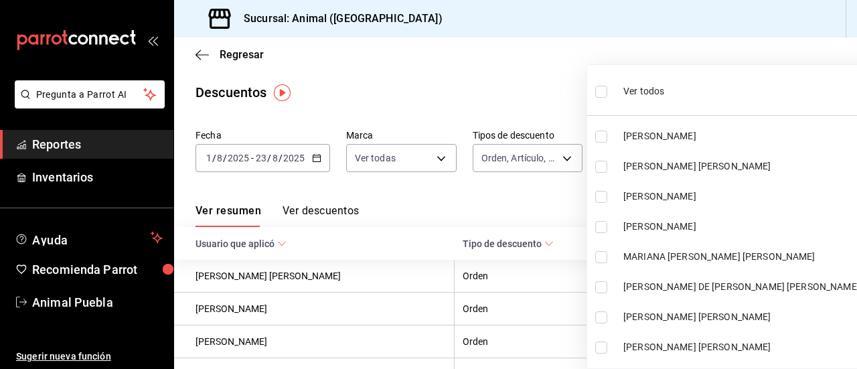
click at [602, 91] on input "checkbox" at bounding box center [601, 92] width 12 height 12
click at [538, 53] on div at bounding box center [428, 184] width 857 height 369
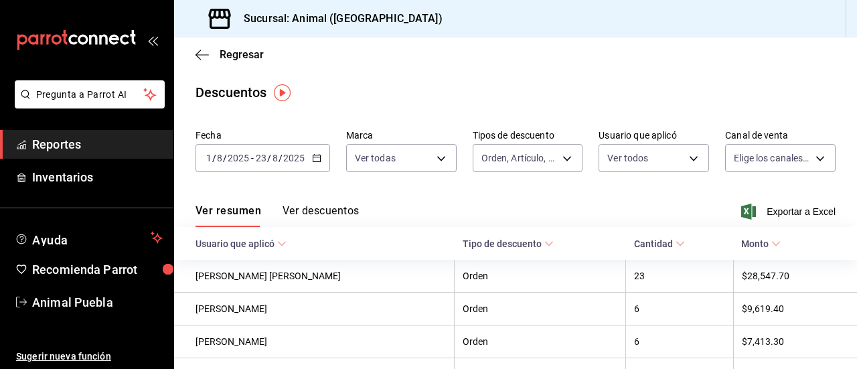
click at [553, 74] on div at bounding box center [428, 184] width 857 height 369
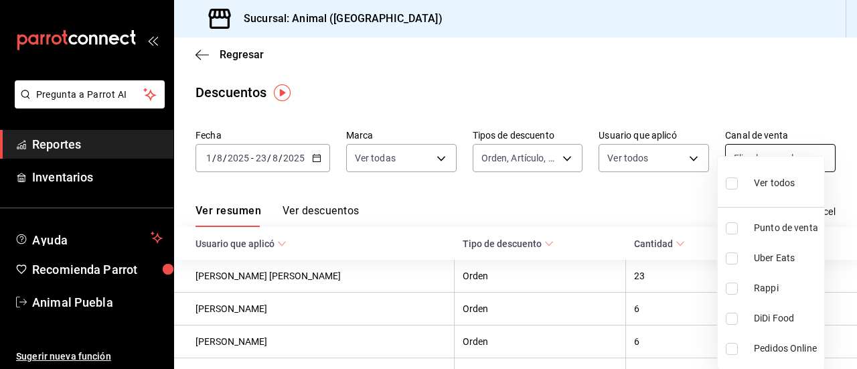
click at [810, 158] on body "Pregunta a Parrot AI Reportes Inventarios Ayuda Recomienda Parrot Animal Puebla…" at bounding box center [428, 184] width 857 height 369
click at [733, 181] on input "checkbox" at bounding box center [731, 183] width 12 height 12
click at [691, 192] on div at bounding box center [428, 184] width 857 height 369
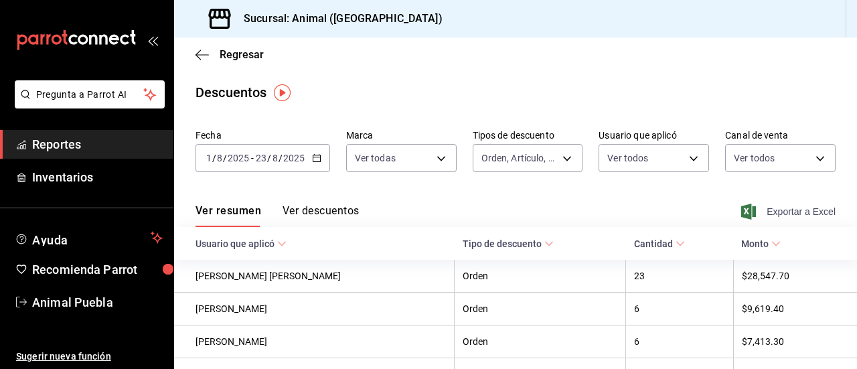
click at [741, 211] on icon "button" at bounding box center [748, 211] width 15 height 16
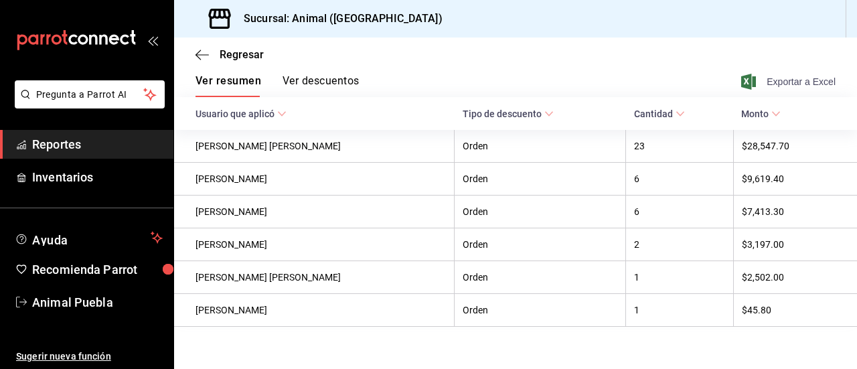
scroll to position [131, 0]
click at [108, 148] on span "Reportes" at bounding box center [97, 144] width 131 height 18
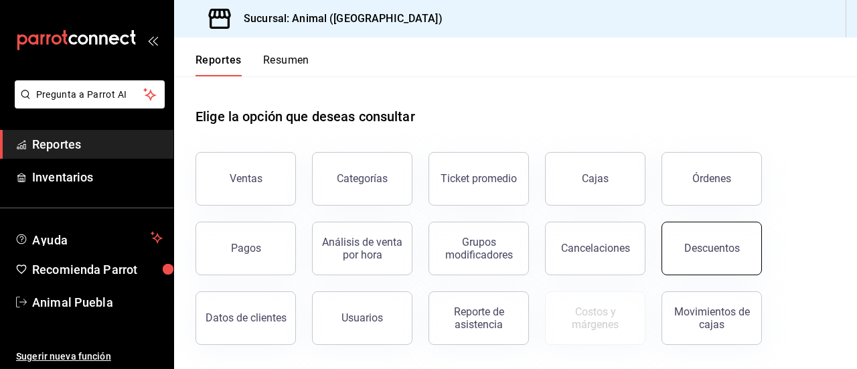
click at [711, 247] on div "Descuentos" at bounding box center [712, 248] width 56 height 13
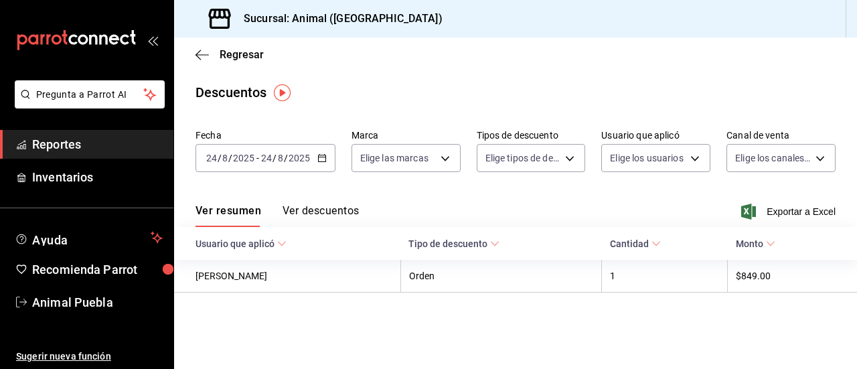
click at [321, 157] on icon "button" at bounding box center [321, 157] width 9 height 9
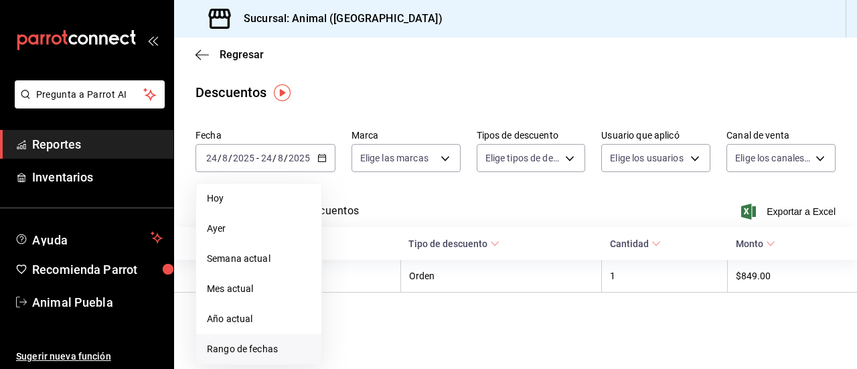
click at [238, 348] on span "Rango de fechas" at bounding box center [259, 349] width 104 height 14
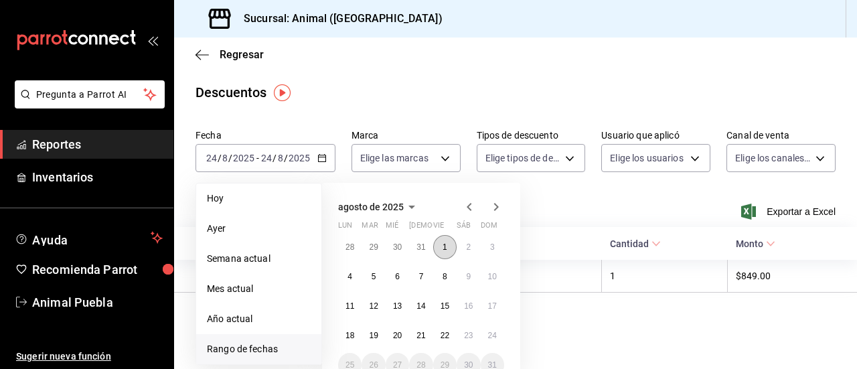
click at [442, 252] on button "1" at bounding box center [444, 247] width 23 height 24
click at [443, 333] on abbr "22" at bounding box center [444, 335] width 9 height 9
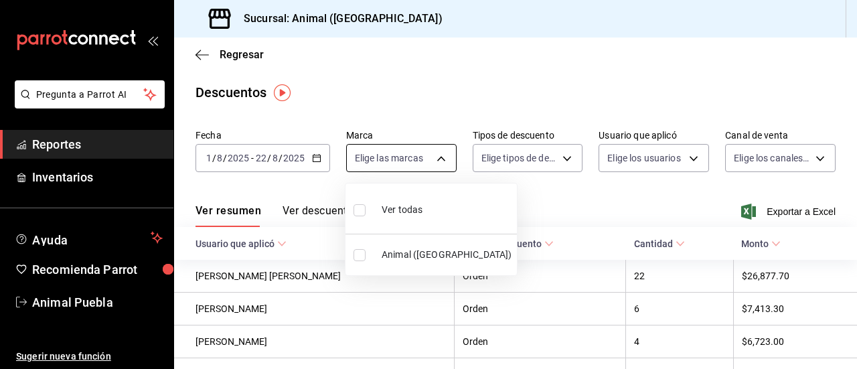
click at [438, 156] on body "Pregunta a Parrot AI Reportes Inventarios Ayuda Recomienda Parrot Animal Puebla…" at bounding box center [428, 184] width 857 height 369
click at [408, 210] on span "Ver todas" at bounding box center [401, 210] width 41 height 14
click at [682, 157] on div at bounding box center [428, 184] width 857 height 369
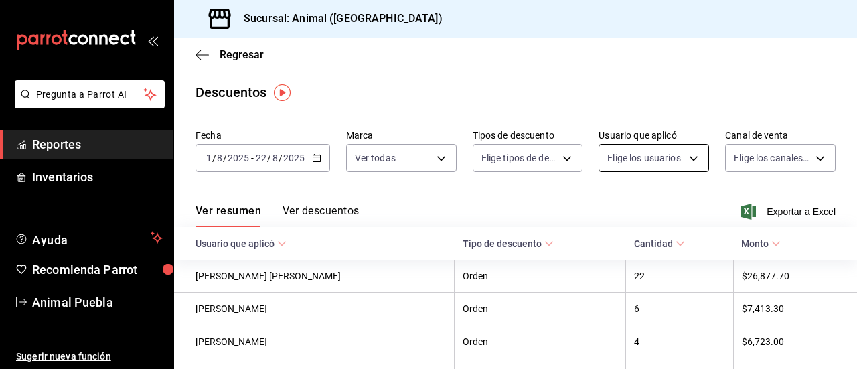
click at [687, 159] on body "Pregunta a Parrot AI Reportes Inventarios Ayuda Recomienda Parrot Animal Puebla…" at bounding box center [428, 184] width 857 height 369
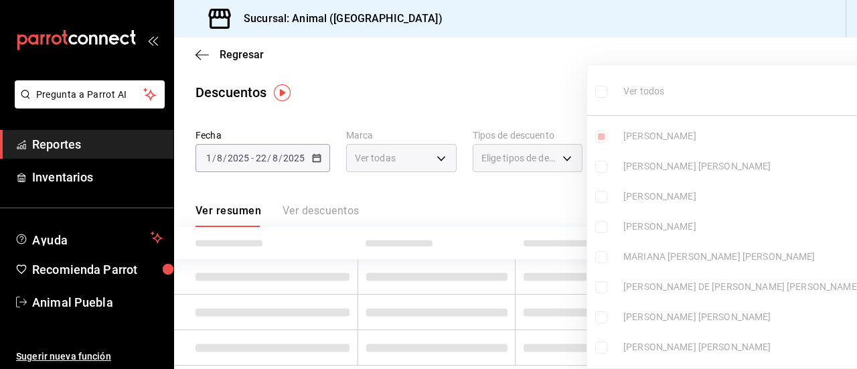
click at [647, 90] on span "Ver todos" at bounding box center [643, 91] width 41 height 14
click at [505, 73] on div at bounding box center [428, 184] width 857 height 369
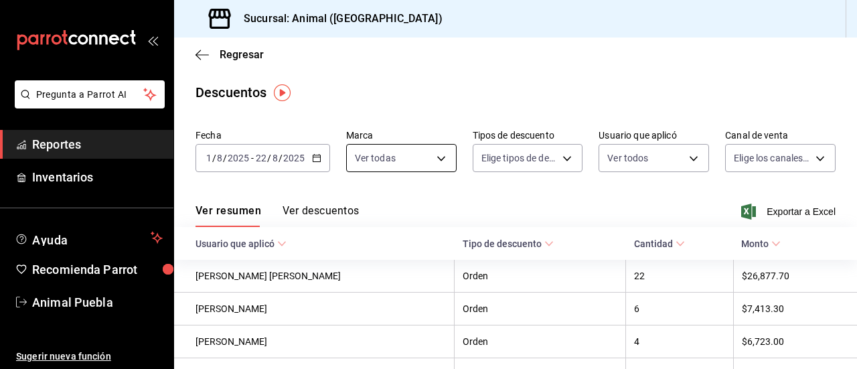
click at [435, 158] on body "Pregunta a Parrot AI Reportes Inventarios Ayuda Recomienda Parrot Animal Puebla…" at bounding box center [428, 184] width 857 height 369
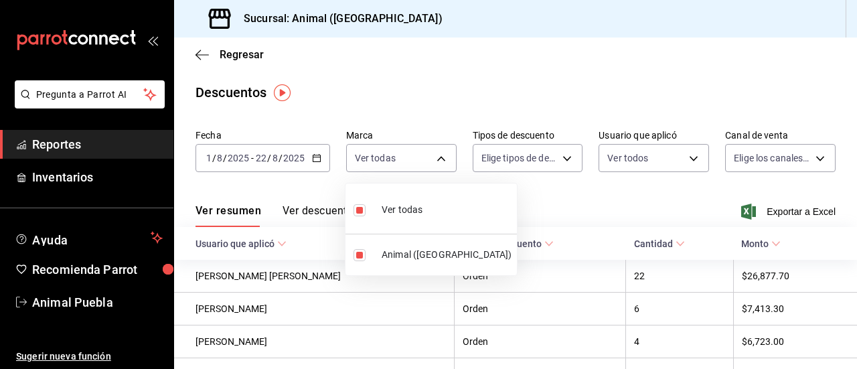
click at [400, 211] on span "Ver todas" at bounding box center [401, 210] width 41 height 14
click at [435, 156] on div at bounding box center [428, 184] width 857 height 369
click at [435, 156] on body "Pregunta a Parrot AI Reportes Inventarios Ayuda Recomienda Parrot Animal Puebla…" at bounding box center [428, 184] width 857 height 369
click at [407, 257] on span "Animal ([GEOGRAPHIC_DATA])" at bounding box center [446, 255] width 130 height 14
click at [566, 160] on div at bounding box center [428, 184] width 857 height 369
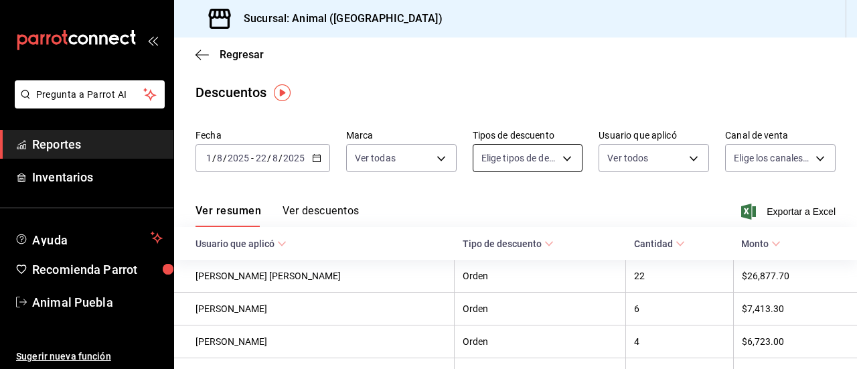
click at [562, 157] on body "Pregunta a Parrot AI Reportes Inventarios Ayuda Recomienda Parrot Animal Puebla…" at bounding box center [428, 184] width 857 height 369
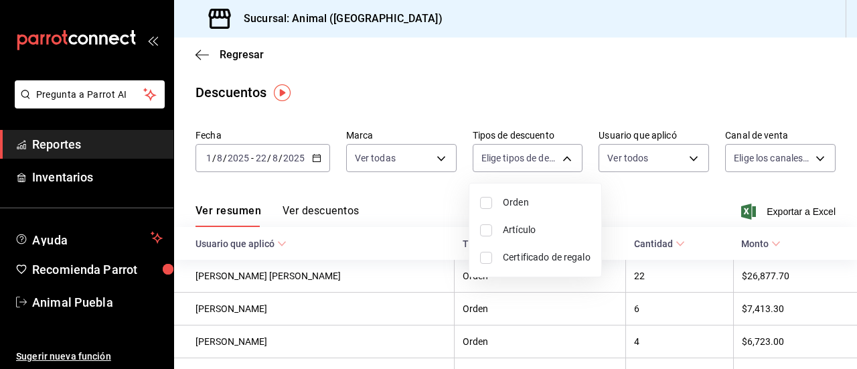
click at [590, 82] on div at bounding box center [428, 184] width 857 height 369
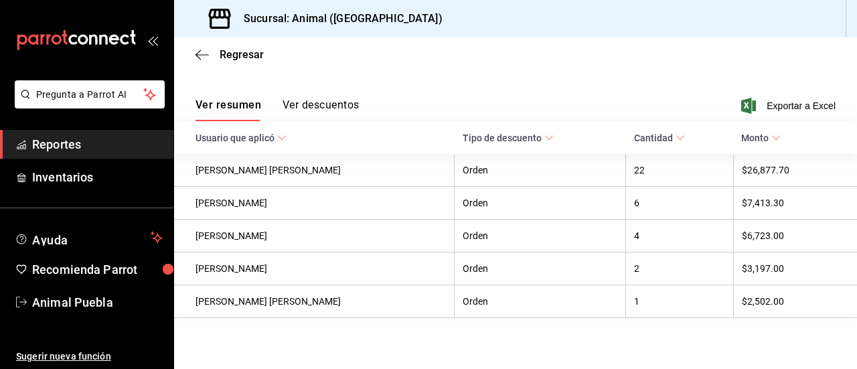
scroll to position [110, 0]
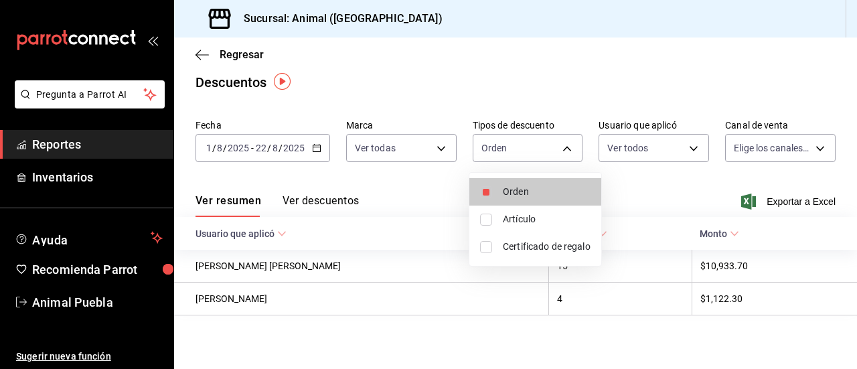
scroll to position [11, 0]
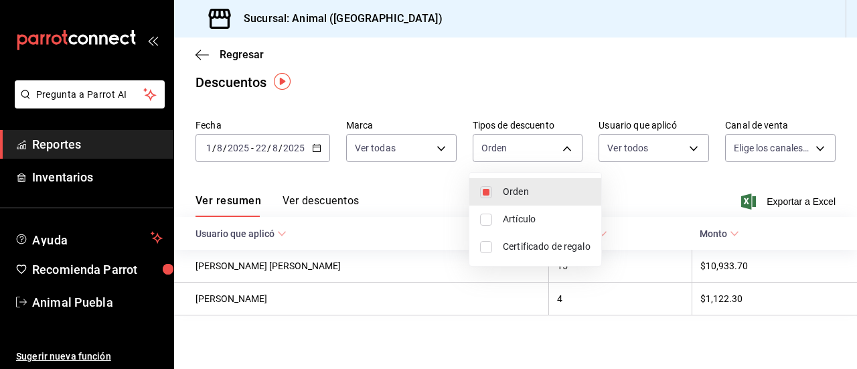
click at [630, 184] on div at bounding box center [428, 184] width 857 height 369
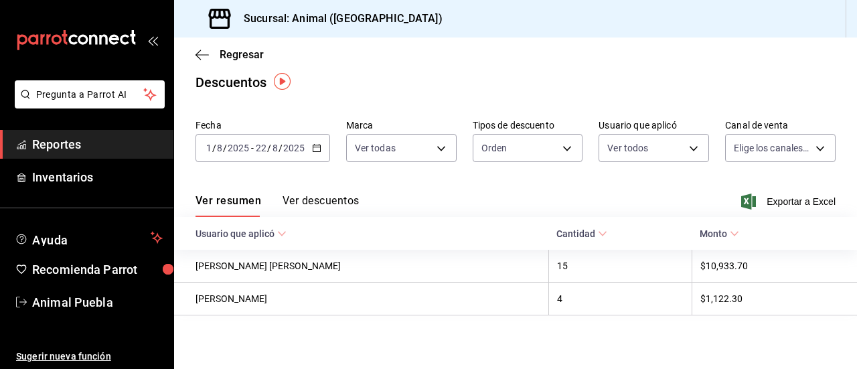
click at [630, 184] on div "Ver resumen Ver descuentos Exportar a Excel" at bounding box center [515, 197] width 683 height 39
click at [491, 199] on div "Ver resumen Ver descuentos Exportar a Excel" at bounding box center [515, 197] width 683 height 39
click at [317, 147] on icon "button" at bounding box center [316, 147] width 9 height 9
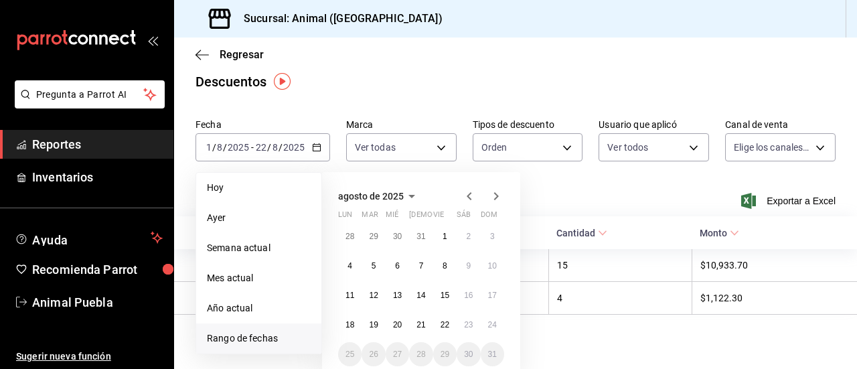
click at [249, 329] on li "Rango de fechas" at bounding box center [258, 338] width 125 height 30
click at [377, 266] on button "5" at bounding box center [372, 266] width 23 height 24
click at [392, 266] on button "6" at bounding box center [397, 266] width 23 height 24
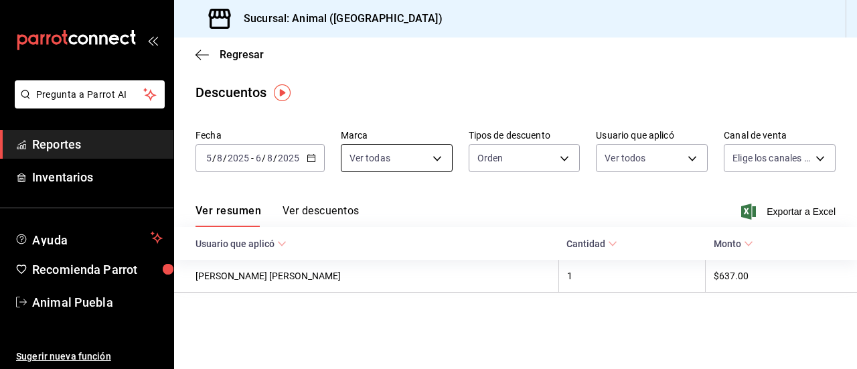
click at [432, 156] on body "Pregunta a Parrot AI Reportes Inventarios Ayuda Recomienda Parrot Animal Puebla…" at bounding box center [428, 184] width 857 height 369
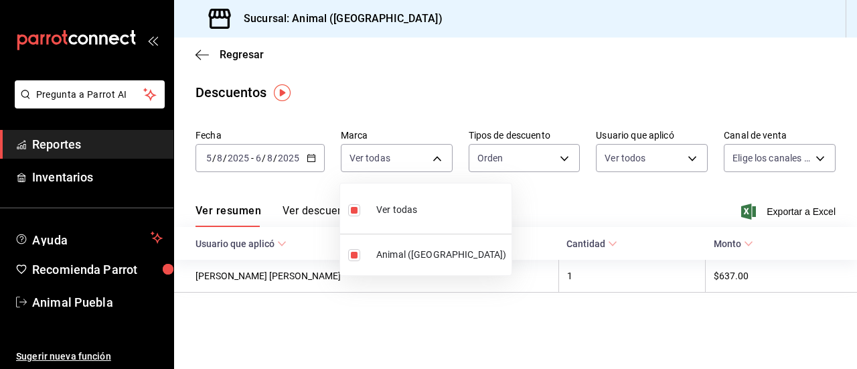
click at [558, 155] on div at bounding box center [428, 184] width 857 height 369
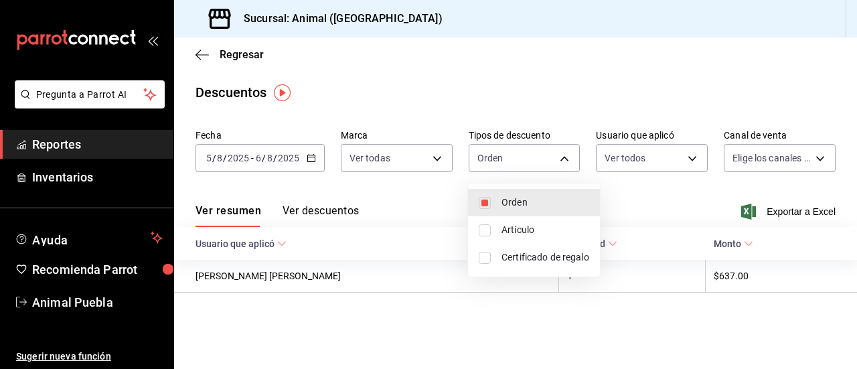
click at [558, 155] on body "Pregunta a Parrot AI Reportes Inventarios Ayuda Recomienda Parrot Animal Puebla…" at bounding box center [428, 184] width 857 height 369
click at [688, 155] on div at bounding box center [428, 184] width 857 height 369
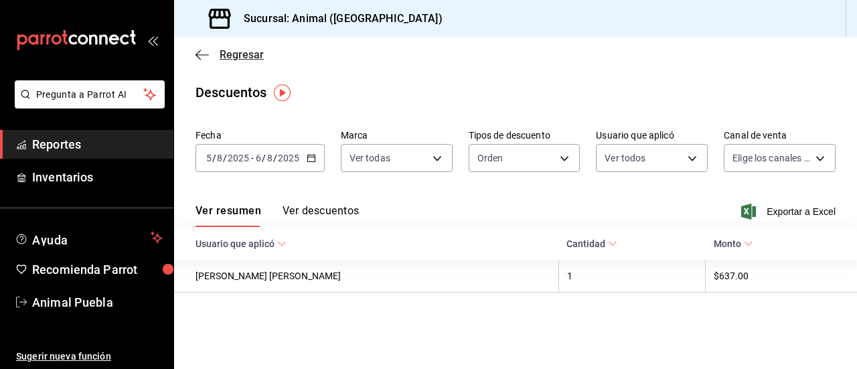
click at [213, 52] on span "Regresar" at bounding box center [229, 54] width 68 height 13
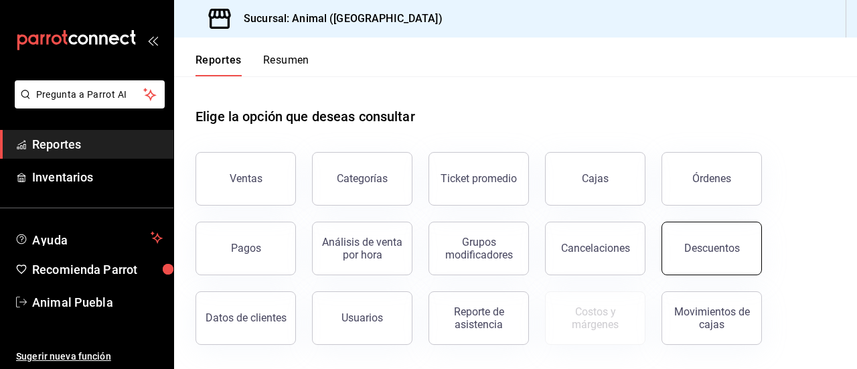
click at [726, 246] on div "Descuentos" at bounding box center [712, 248] width 56 height 13
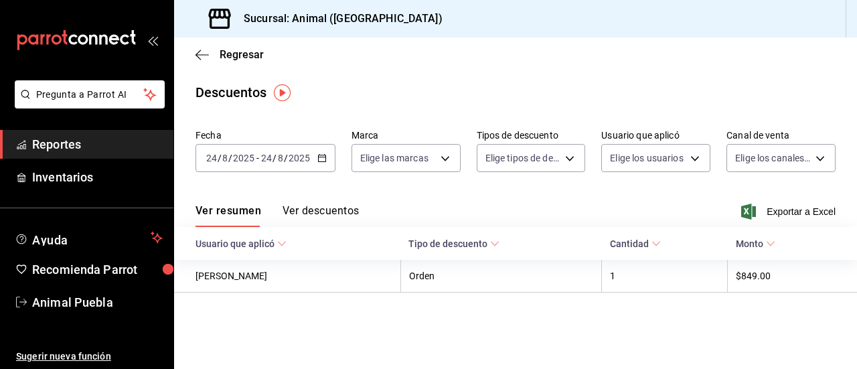
click at [802, 115] on main "Regresar Descuentos Fecha 2025-08-24 24 / 8 / 2025 - 2025-08-24 24 / 8 / 2025 M…" at bounding box center [515, 202] width 683 height 331
click at [324, 159] on icon "button" at bounding box center [321, 157] width 9 height 9
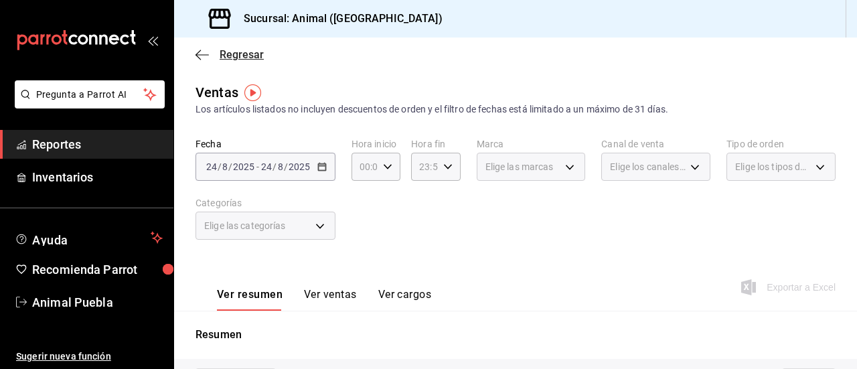
click at [205, 56] on icon "button" at bounding box center [201, 55] width 13 height 12
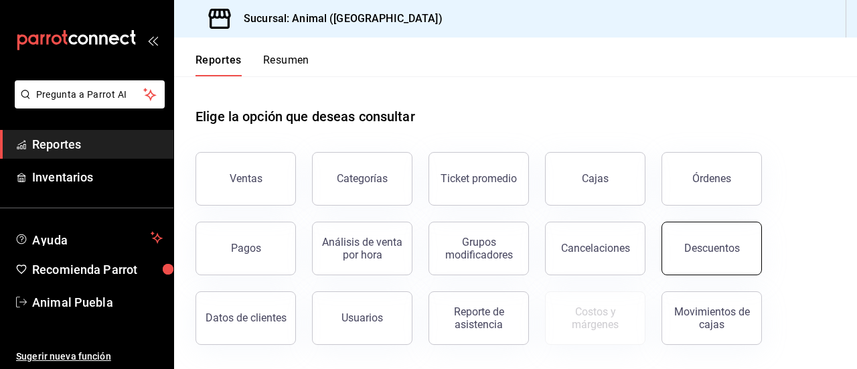
click at [714, 237] on button "Descuentos" at bounding box center [711, 249] width 100 height 54
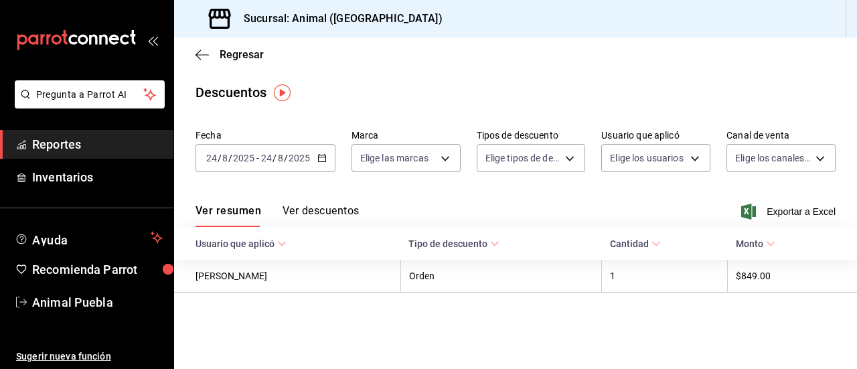
click at [321, 155] on \(Stroke\) "button" at bounding box center [322, 158] width 8 height 7
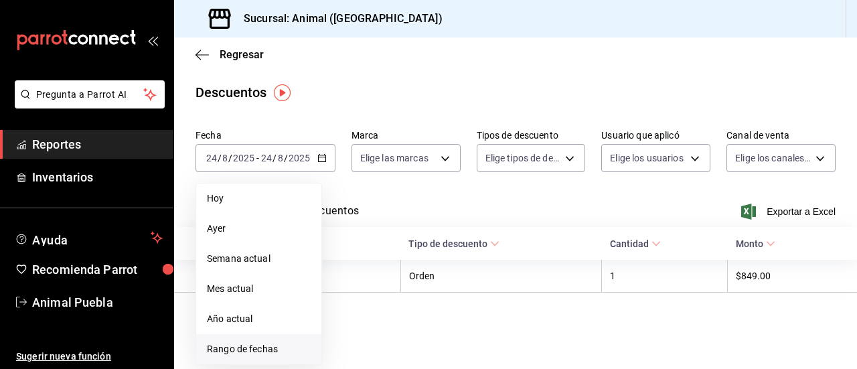
click at [265, 341] on li "Rango de fechas" at bounding box center [258, 349] width 125 height 30
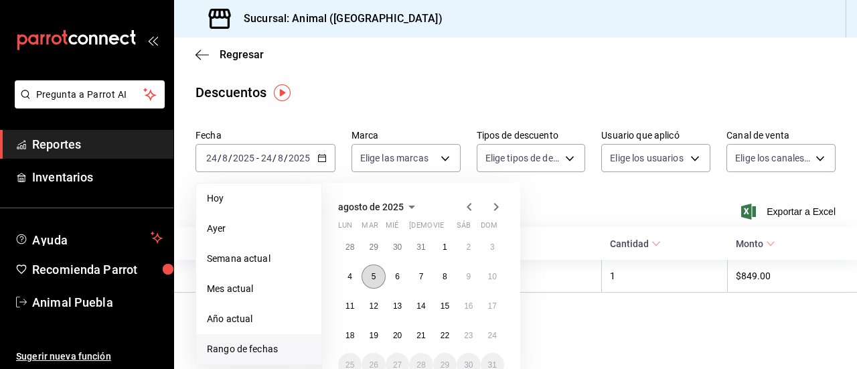
click at [376, 278] on button "5" at bounding box center [372, 276] width 23 height 24
click at [403, 280] on button "6" at bounding box center [397, 276] width 23 height 24
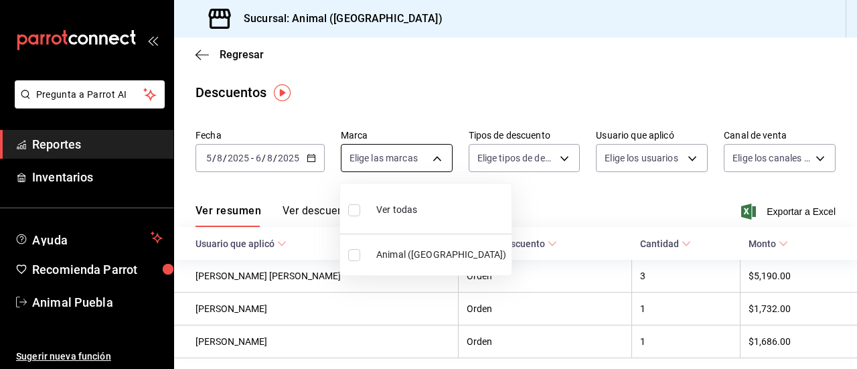
click at [439, 161] on body "Pregunta a Parrot AI Reportes Inventarios Ayuda Recomienda Parrot Animal Puebla…" at bounding box center [428, 184] width 857 height 369
click at [351, 208] on input "checkbox" at bounding box center [354, 210] width 12 height 12
checkbox input "true"
type input "96838179-8fbb-4073-aae3-1789726318c8"
checkbox input "true"
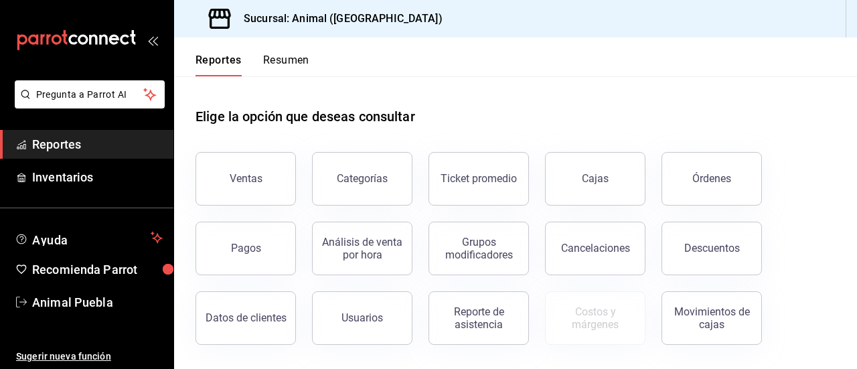
click at [236, 162] on button "Ventas" at bounding box center [245, 179] width 100 height 54
click at [236, 162] on html "Pregunta a Parrot AI Reportes Inventarios Ayuda Recomienda Parrot Animal Puebla…" at bounding box center [428, 184] width 857 height 369
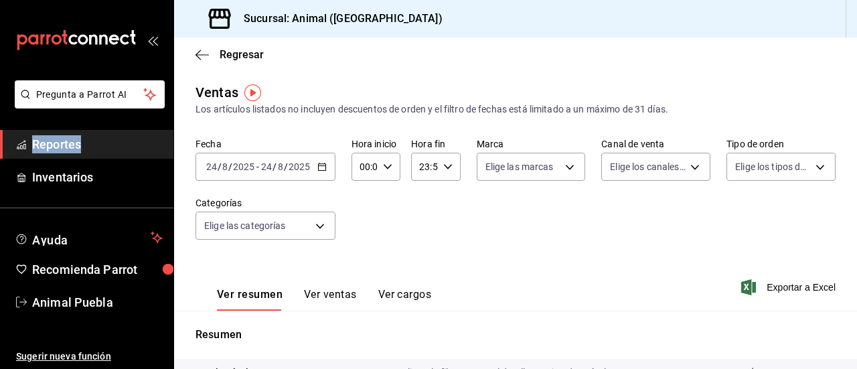
click at [320, 168] on icon "button" at bounding box center [321, 166] width 9 height 9
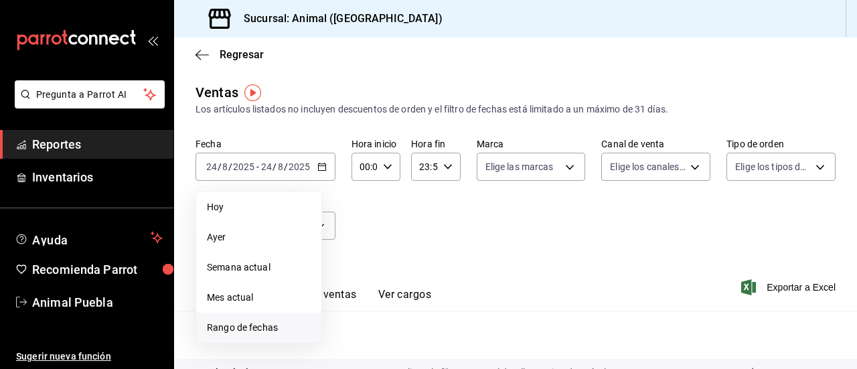
click at [267, 329] on span "Rango de fechas" at bounding box center [259, 328] width 104 height 14
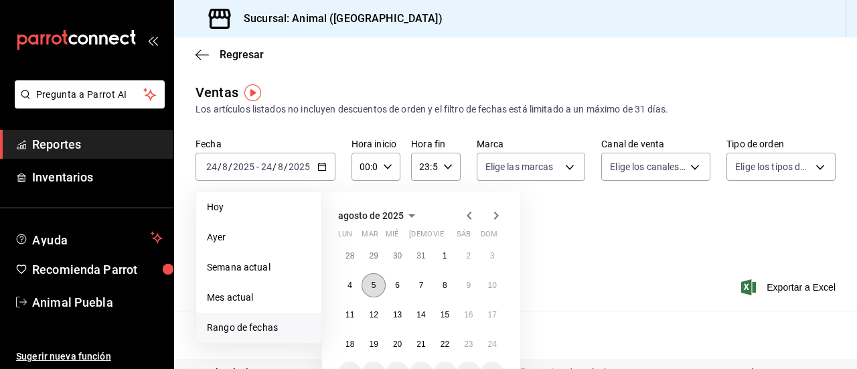
click at [378, 289] on button "5" at bounding box center [372, 285] width 23 height 24
click at [388, 286] on button "6" at bounding box center [397, 285] width 23 height 24
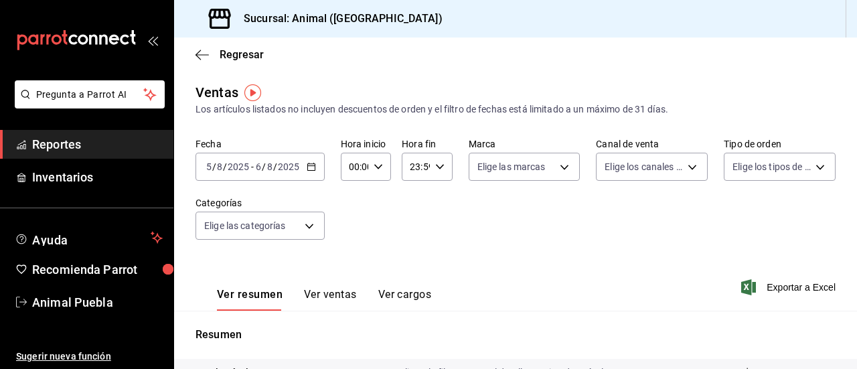
click at [376, 166] on icon "button" at bounding box center [377, 166] width 9 height 9
click at [353, 239] on span "05" at bounding box center [351, 241] width 3 height 11
type input "05:00"
click at [436, 163] on div at bounding box center [428, 184] width 857 height 369
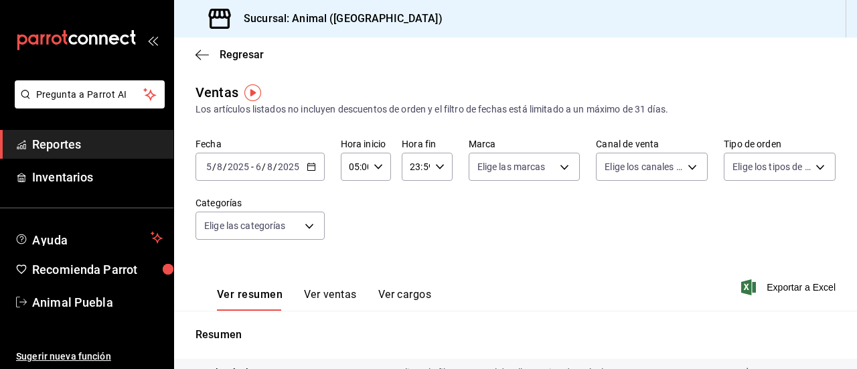
click at [436, 163] on icon "button" at bounding box center [439, 166] width 9 height 9
click at [414, 283] on span "05" at bounding box center [411, 287] width 3 height 11
click at [410, 255] on span "04" at bounding box center [411, 255] width 3 height 11
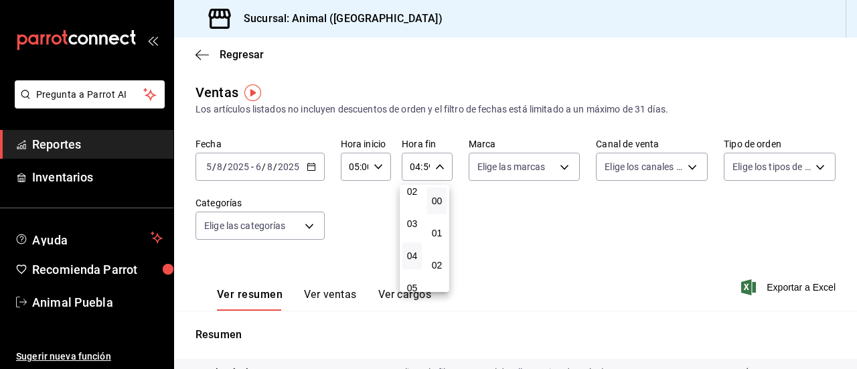
click at [439, 193] on button "00" at bounding box center [436, 200] width 19 height 27
type input "04:00"
click at [561, 163] on div at bounding box center [428, 184] width 857 height 369
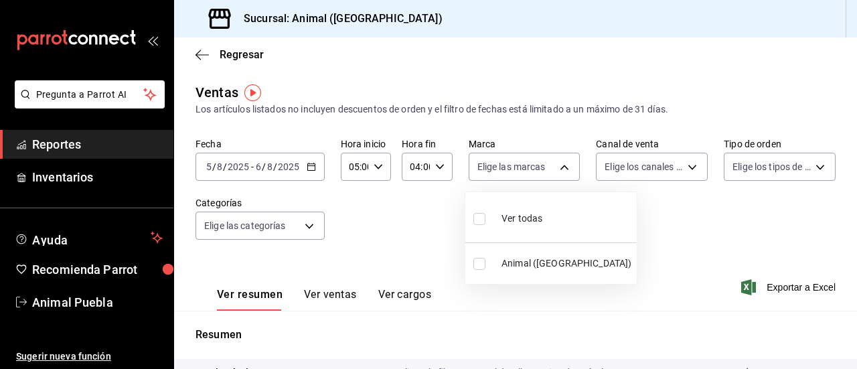
click at [561, 163] on body "Pregunta a Parrot AI Reportes Inventarios Ayuda Recomienda Parrot Animal Puebla…" at bounding box center [428, 184] width 857 height 369
click at [478, 218] on input "checkbox" at bounding box center [479, 219] width 12 height 12
checkbox input "true"
type input "96838179-8fbb-4073-aae3-1789726318c8"
checkbox input "true"
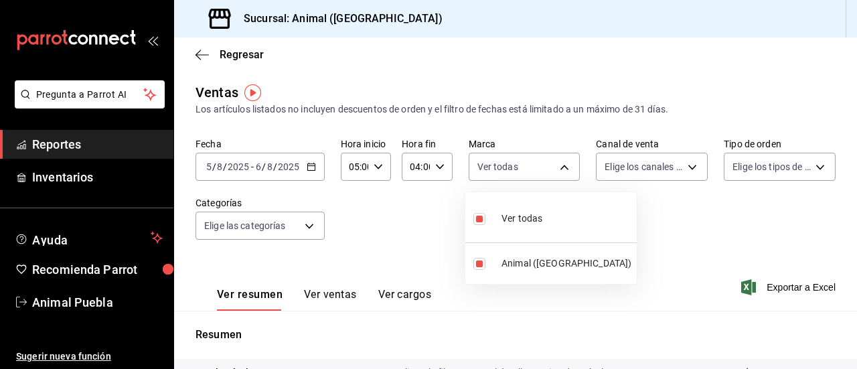
click at [685, 167] on div at bounding box center [428, 184] width 857 height 369
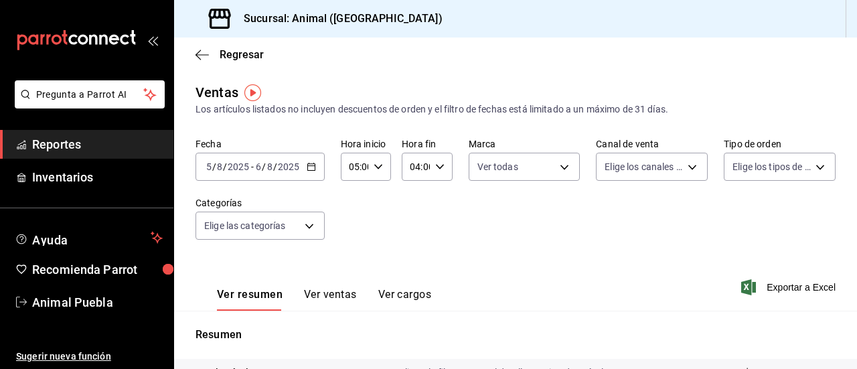
click at [685, 167] on body "Pregunta a Parrot AI Reportes Inventarios Ayuda Recomienda Parrot Animal Puebla…" at bounding box center [428, 184] width 857 height 369
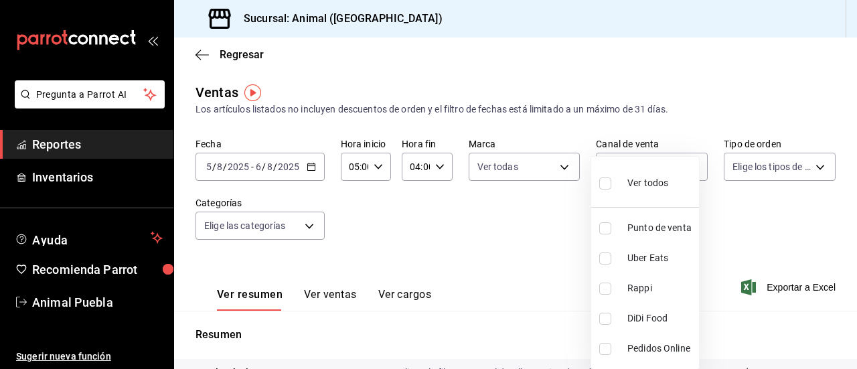
click at [610, 181] on input "checkbox" at bounding box center [605, 183] width 12 height 12
checkbox input "true"
type input "PARROT,UBER_EATS,RAPPI,DIDI_FOOD,ONLINE"
checkbox input "true"
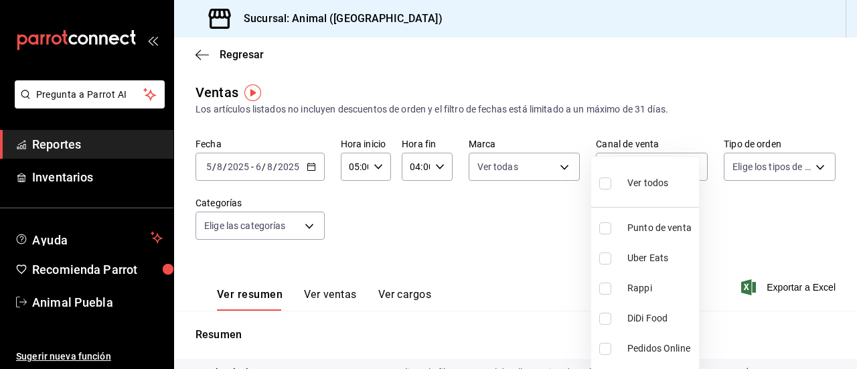
checkbox input "true"
click at [806, 165] on div at bounding box center [428, 184] width 857 height 369
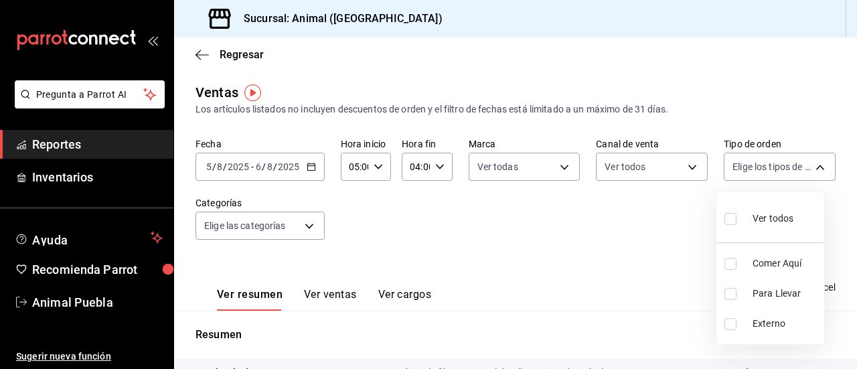
click at [806, 165] on body "Pregunta a Parrot AI Reportes Inventarios Ayuda Recomienda Parrot Animal Puebla…" at bounding box center [428, 184] width 857 height 369
click at [734, 216] on input "checkbox" at bounding box center [730, 219] width 12 height 12
checkbox input "true"
type input "89cc3392-1a89-49ed-91c4-e66ea58282e1,025cf6ae-25b7-4698-bb98-3d77af74a196,EXTER…"
checkbox input "true"
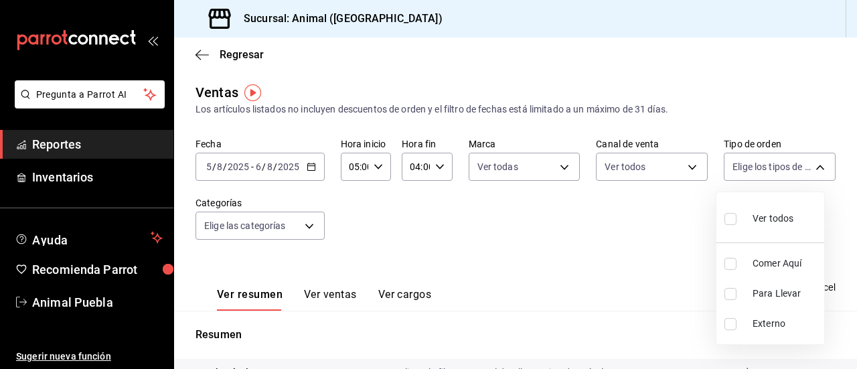
checkbox input "true"
click at [309, 221] on div at bounding box center [428, 184] width 857 height 369
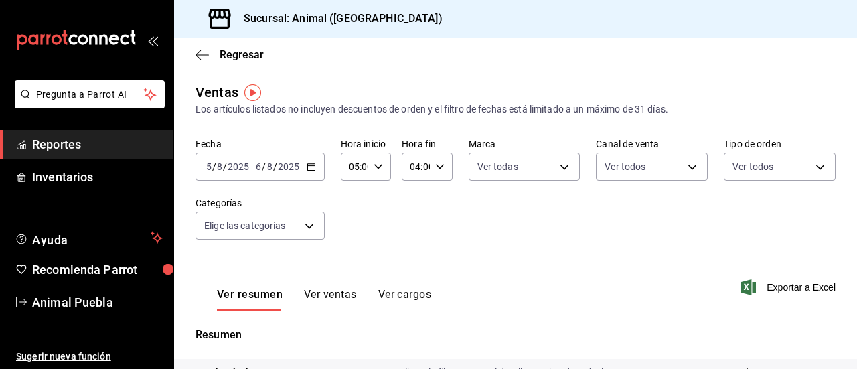
click at [309, 221] on body "Pregunta a Parrot AI Reportes Inventarios Ayuda Recomienda Parrot Animal Puebla…" at bounding box center [428, 184] width 857 height 369
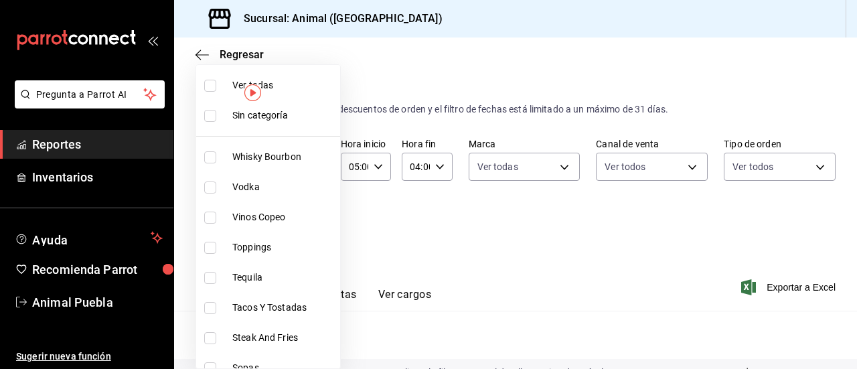
click at [206, 80] on input "checkbox" at bounding box center [210, 86] width 12 height 12
checkbox input "true"
type input "696422f3-042f-4992-a796-20cec1d2addd,ab2f2cdd-2d2d-455a-bd59-969ed93fbee5,5744a…"
checkbox input "true"
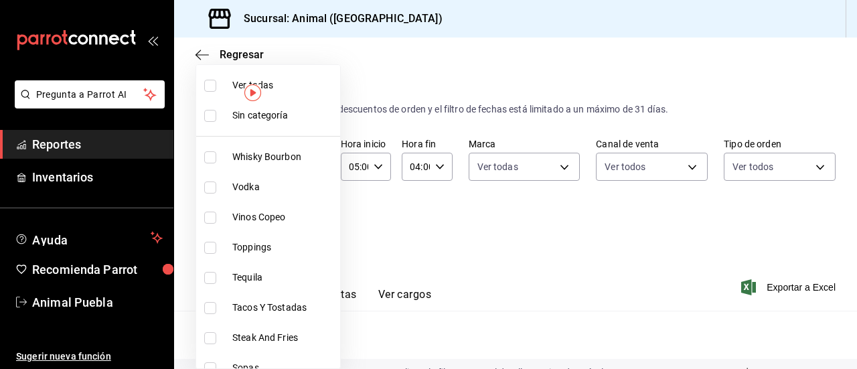
checkbox input "true"
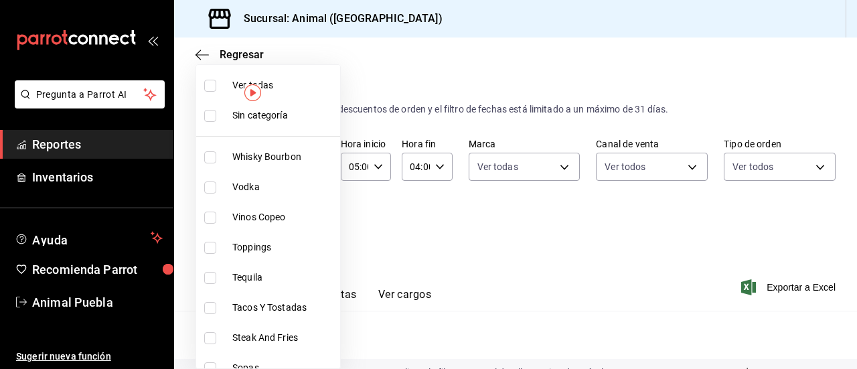
checkbox input "true"
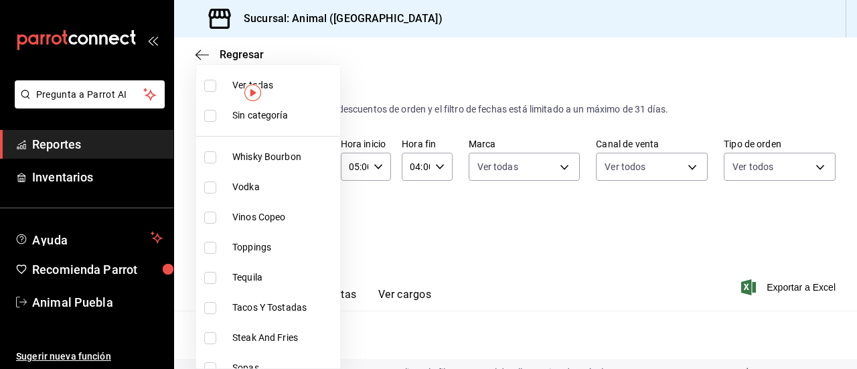
checkbox input "true"
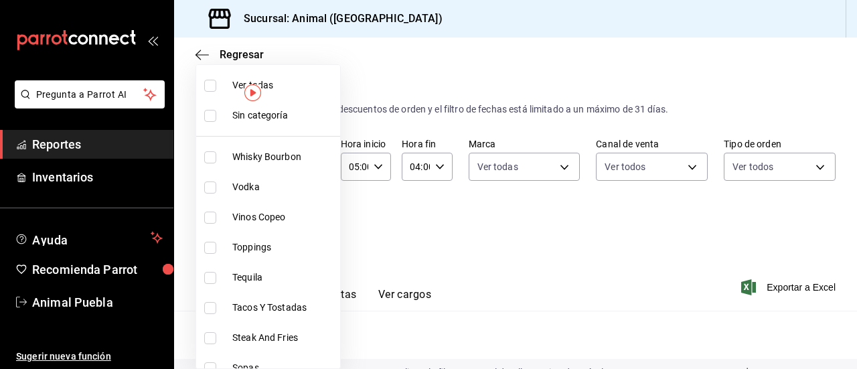
checkbox input "true"
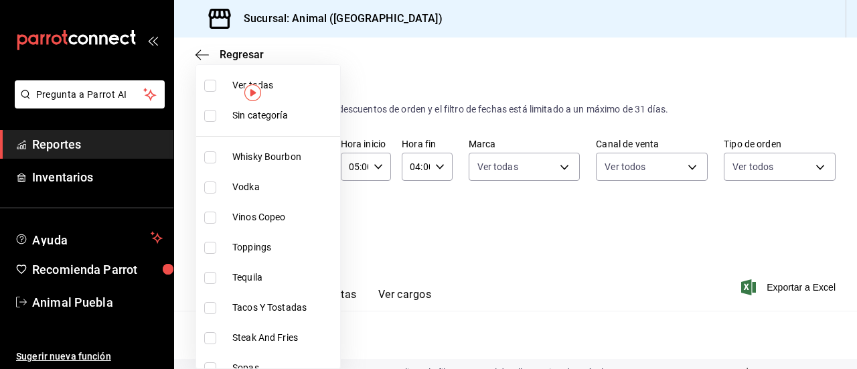
checkbox input "true"
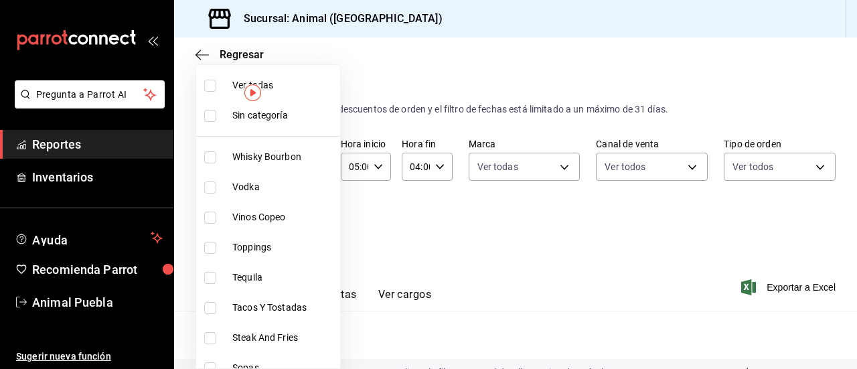
checkbox input "true"
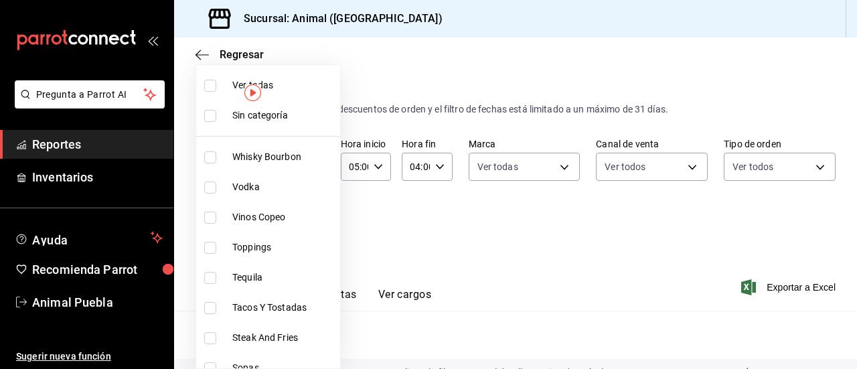
checkbox input "true"
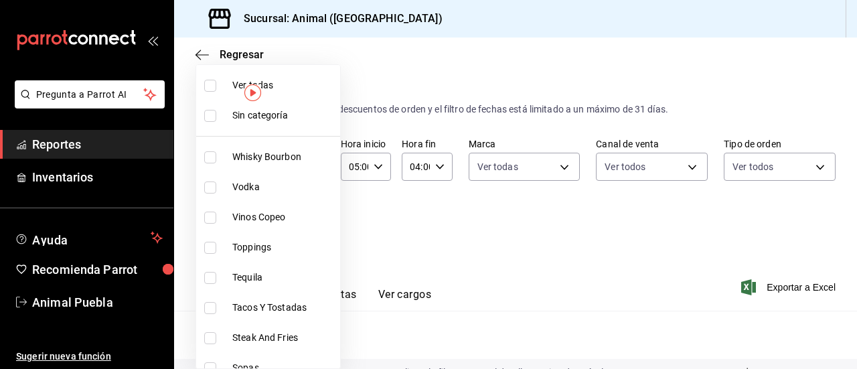
checkbox input "true"
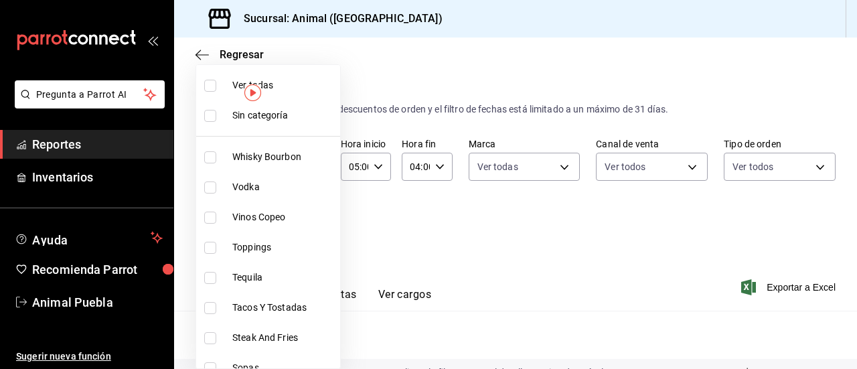
checkbox input "true"
click at [211, 112] on input "checkbox" at bounding box center [210, 116] width 12 height 12
checkbox input "true"
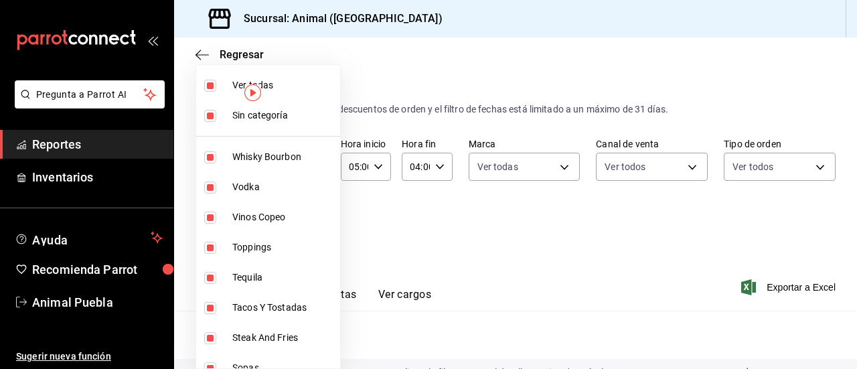
click at [616, 260] on div at bounding box center [428, 184] width 857 height 369
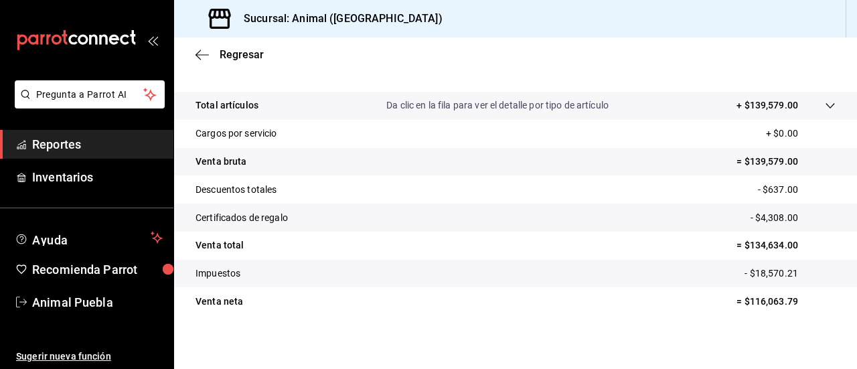
scroll to position [268, 0]
drag, startPoint x: 749, startPoint y: 187, endPoint x: 802, endPoint y: 222, distance: 63.7
click at [802, 222] on tbody "Total artículos Da clic en la fila para ver el detalle por tipo de artículo + $…" at bounding box center [515, 202] width 683 height 224
click at [750, 219] on p "- $4,308.00" at bounding box center [792, 216] width 85 height 14
click at [740, 192] on tr "Descuentos totales - $637.00" at bounding box center [515, 188] width 683 height 28
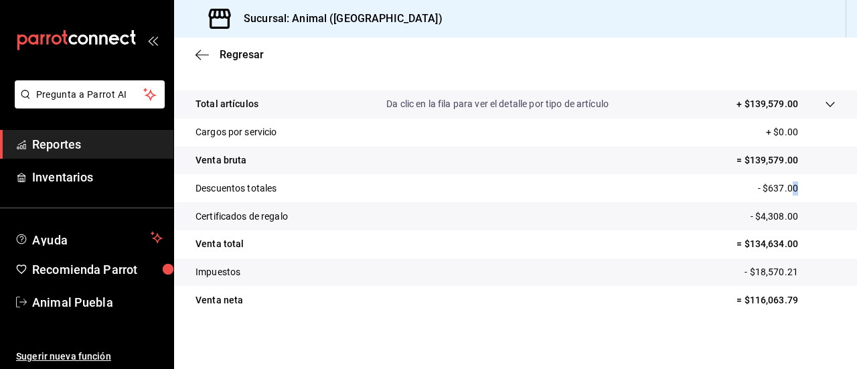
drag, startPoint x: 789, startPoint y: 185, endPoint x: 780, endPoint y: 193, distance: 11.8
click at [780, 193] on p "- $637.00" at bounding box center [797, 188] width 78 height 14
click at [804, 183] on p "- $637.00" at bounding box center [797, 188] width 78 height 14
drag, startPoint x: 742, startPoint y: 181, endPoint x: 810, endPoint y: 221, distance: 78.9
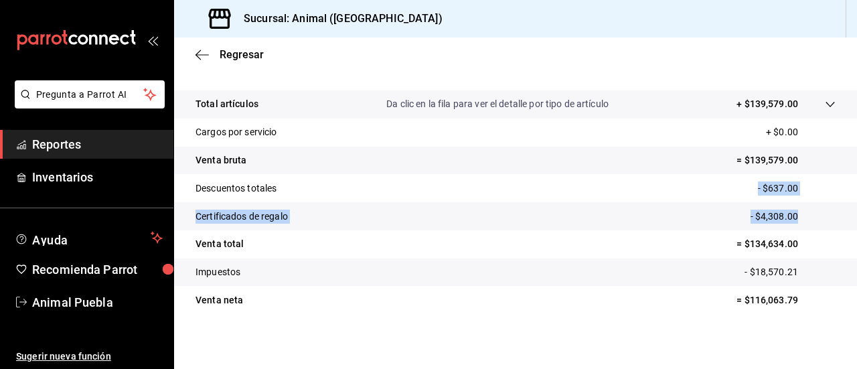
click at [810, 221] on tbody "Total artículos Da clic en la fila para ver el detalle por tipo de artículo + $…" at bounding box center [515, 202] width 683 height 224
click at [738, 161] on p "= $139,579.00" at bounding box center [785, 160] width 99 height 14
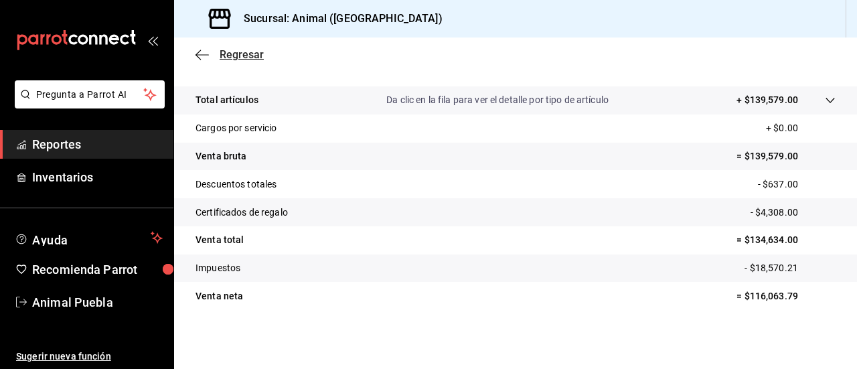
click at [199, 57] on icon "button" at bounding box center [201, 55] width 13 height 12
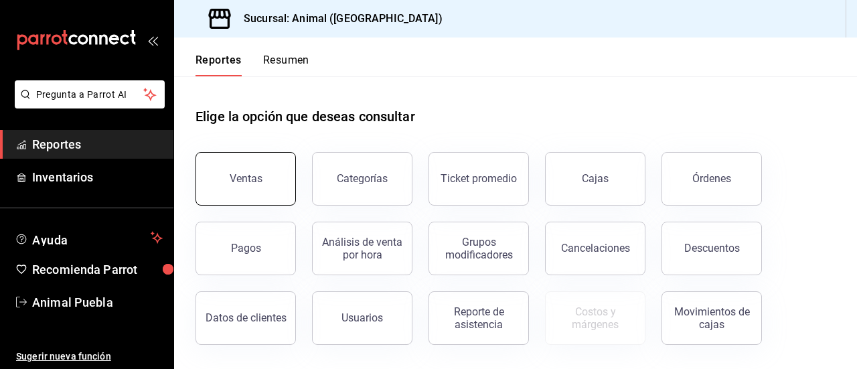
click at [241, 179] on div "Ventas" at bounding box center [246, 178] width 33 height 13
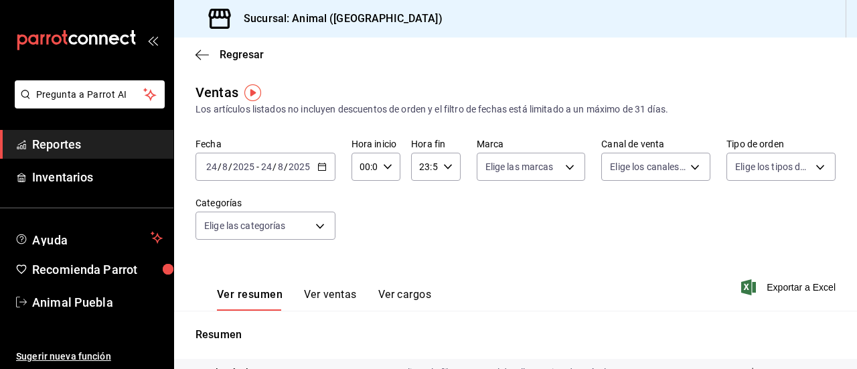
click at [318, 165] on icon "button" at bounding box center [321, 166] width 9 height 9
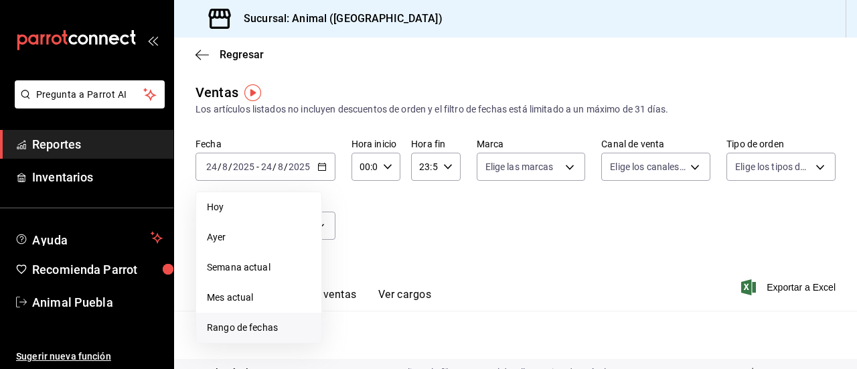
click at [261, 330] on span "Rango de fechas" at bounding box center [259, 328] width 104 height 14
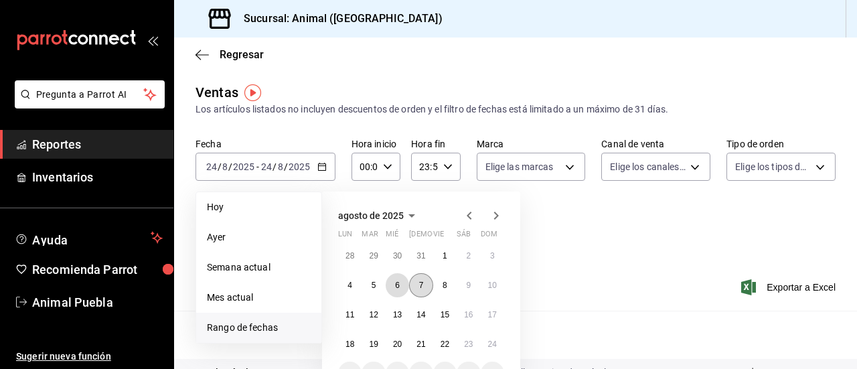
drag, startPoint x: 390, startPoint y: 278, endPoint x: 416, endPoint y: 286, distance: 27.3
click at [416, 286] on div "28 29 30 31 1 2 3 4 5 6 7 8 9 10 11 12 13 14 15 16 17 18 19 20 21 22 23 24 25 2…" at bounding box center [421, 315] width 166 height 142
click at [416, 286] on button "7" at bounding box center [420, 285] width 23 height 24
click at [395, 280] on button "6" at bounding box center [397, 285] width 23 height 24
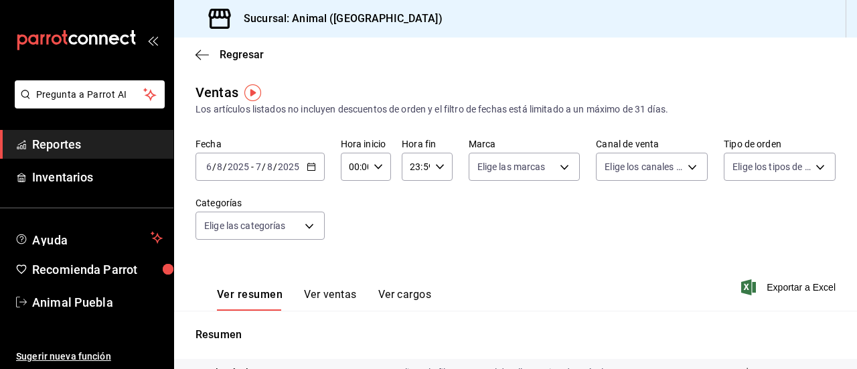
click at [375, 171] on icon "button" at bounding box center [377, 166] width 9 height 9
click at [353, 225] on span "05" at bounding box center [351, 229] width 3 height 11
type input "05:00"
click at [375, 195] on span "00" at bounding box center [376, 200] width 3 height 11
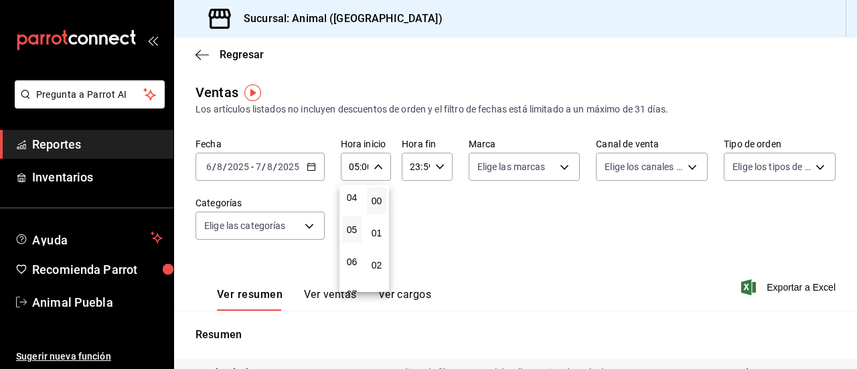
click at [436, 162] on div at bounding box center [428, 184] width 857 height 369
click at [436, 162] on icon "button" at bounding box center [439, 166] width 9 height 9
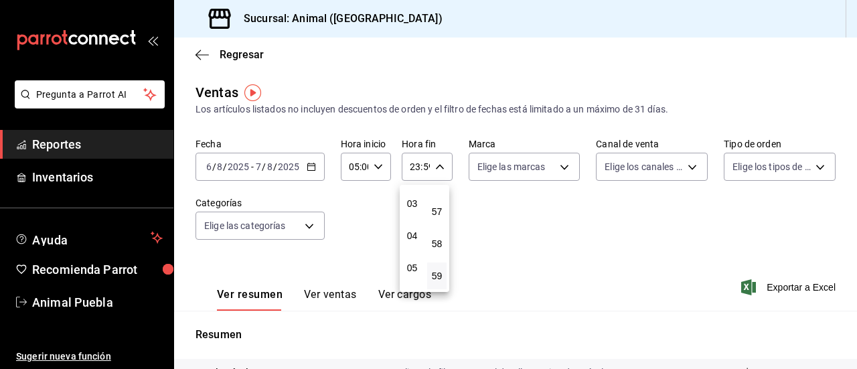
scroll to position [98, 0]
click at [414, 239] on button "04" at bounding box center [411, 231] width 19 height 27
click at [442, 192] on button "00" at bounding box center [436, 200] width 19 height 27
type input "04:00"
click at [510, 195] on div at bounding box center [428, 184] width 857 height 369
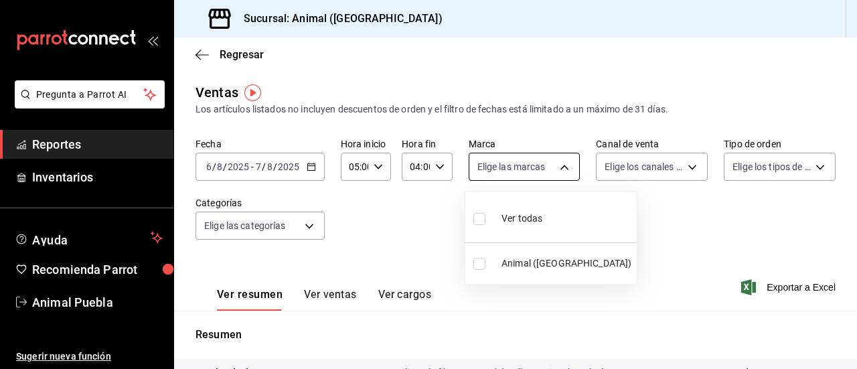
click at [566, 164] on body "Pregunta a Parrot AI Reportes Inventarios Ayuda Recomienda Parrot Animal Puebla…" at bounding box center [428, 184] width 857 height 369
click at [481, 219] on input "checkbox" at bounding box center [479, 219] width 12 height 12
checkbox input "true"
type input "96838179-8fbb-4073-aae3-1789726318c8"
checkbox input "true"
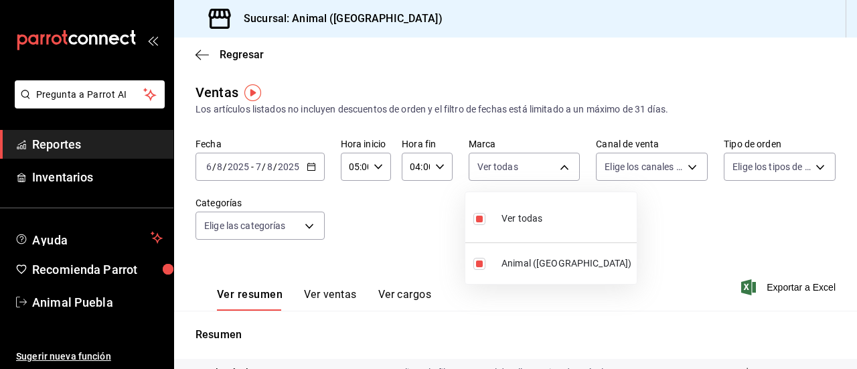
click at [681, 163] on div at bounding box center [428, 184] width 857 height 369
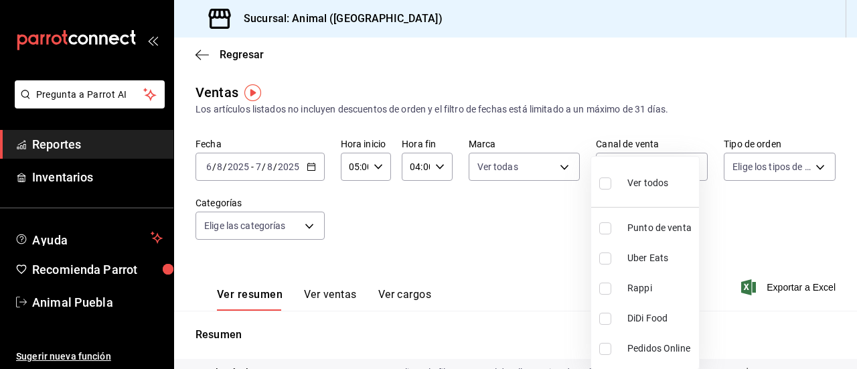
click at [681, 163] on body "Pregunta a Parrot AI Reportes Inventarios Ayuda Recomienda Parrot Animal Puebla…" at bounding box center [428, 184] width 857 height 369
click at [605, 183] on input "checkbox" at bounding box center [605, 183] width 12 height 12
checkbox input "true"
type input "PARROT,UBER_EATS,RAPPI,DIDI_FOOD,ONLINE"
checkbox input "true"
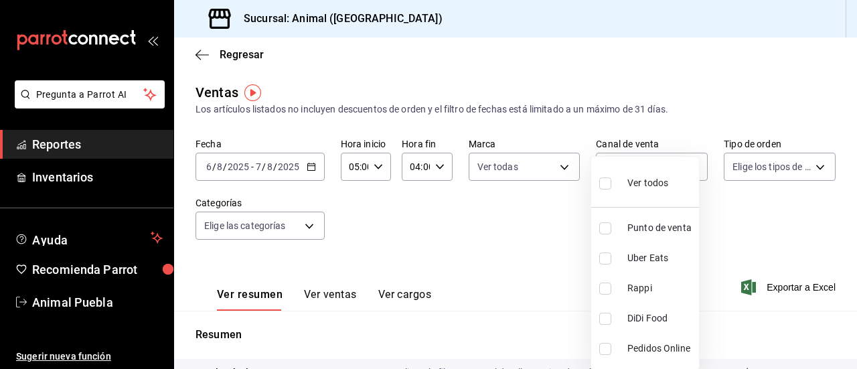
checkbox input "true"
click at [808, 163] on div at bounding box center [428, 184] width 857 height 369
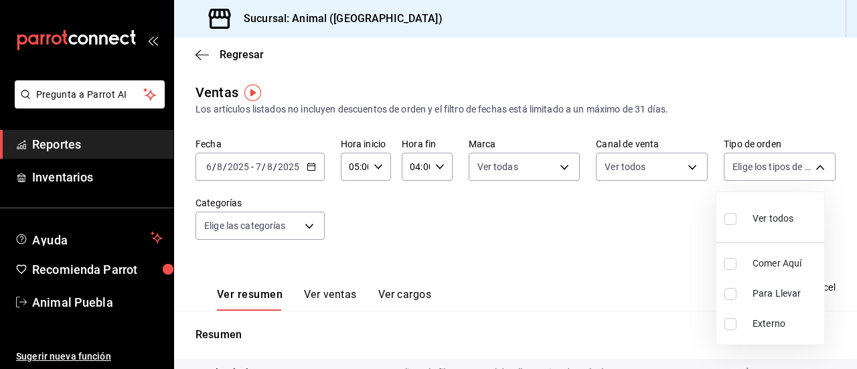
click at [808, 163] on body "Pregunta a Parrot AI Reportes Inventarios Ayuda Recomienda Parrot Animal Puebla…" at bounding box center [428, 184] width 857 height 369
click at [728, 218] on input "checkbox" at bounding box center [730, 219] width 12 height 12
checkbox input "true"
type input "89cc3392-1a89-49ed-91c4-e66ea58282e1,025cf6ae-25b7-4698-bb98-3d77af74a196,EXTER…"
checkbox input "true"
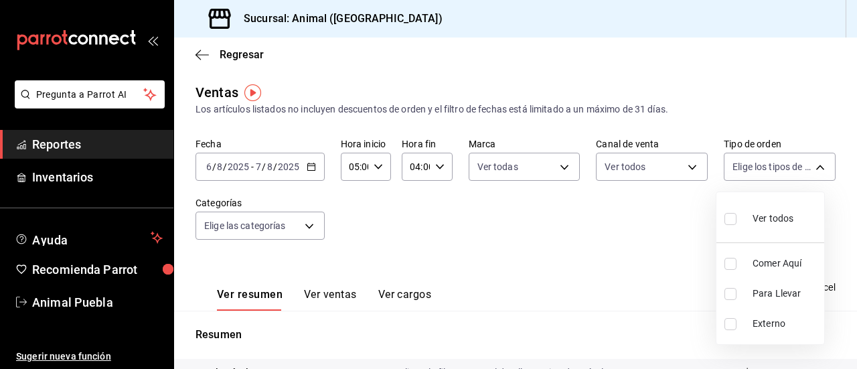
checkbox input "true"
click at [313, 224] on div at bounding box center [428, 184] width 857 height 369
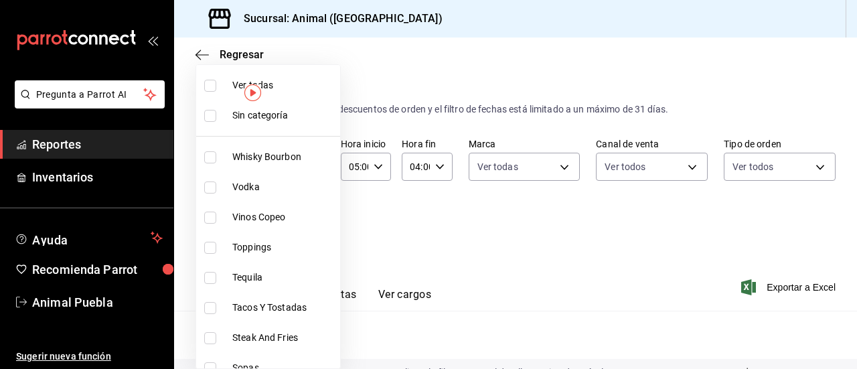
click at [313, 224] on body "Pregunta a Parrot AI Reportes Inventarios Ayuda Recomienda Parrot Animal Puebla…" at bounding box center [428, 184] width 857 height 369
click at [209, 85] on input "checkbox" at bounding box center [210, 86] width 12 height 12
checkbox input "true"
type input "696422f3-042f-4992-a796-20cec1d2addd,ab2f2cdd-2d2d-455a-bd59-969ed93fbee5,5744a…"
checkbox input "true"
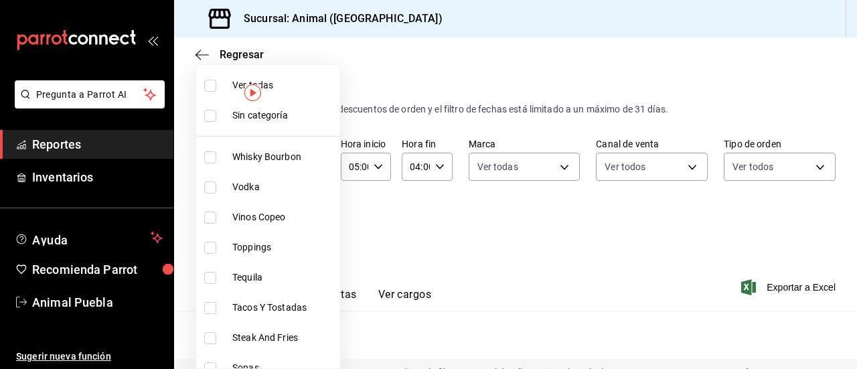
checkbox input "true"
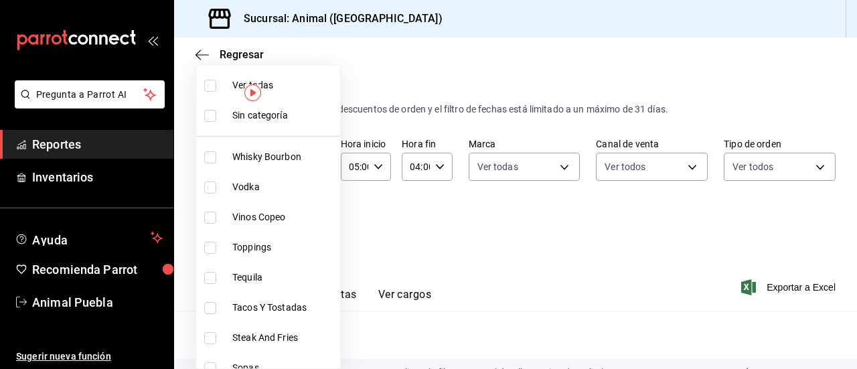
checkbox input "true"
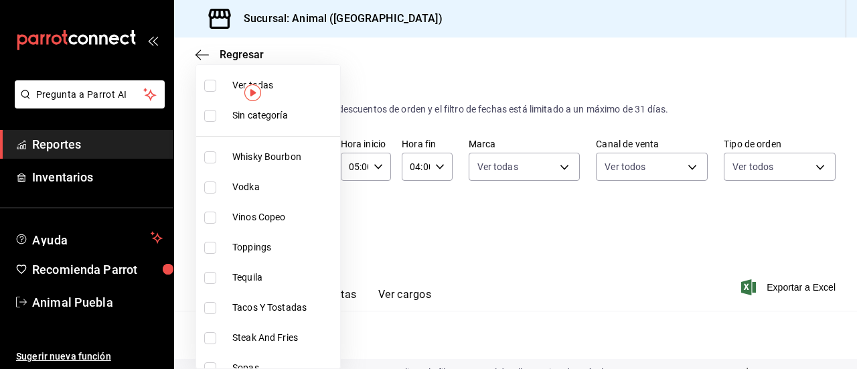
checkbox input "true"
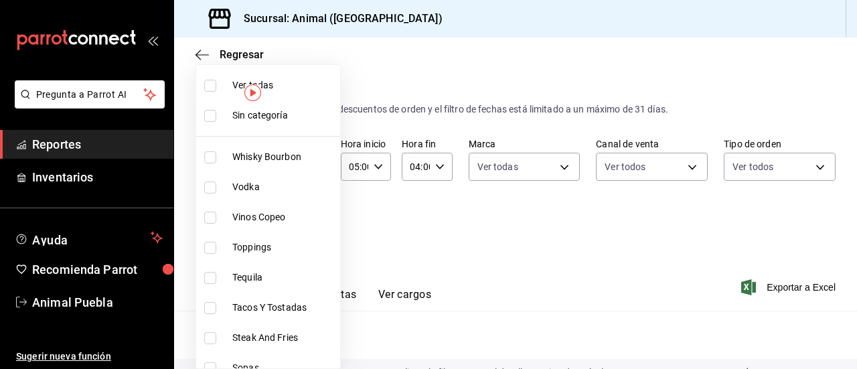
checkbox input "true"
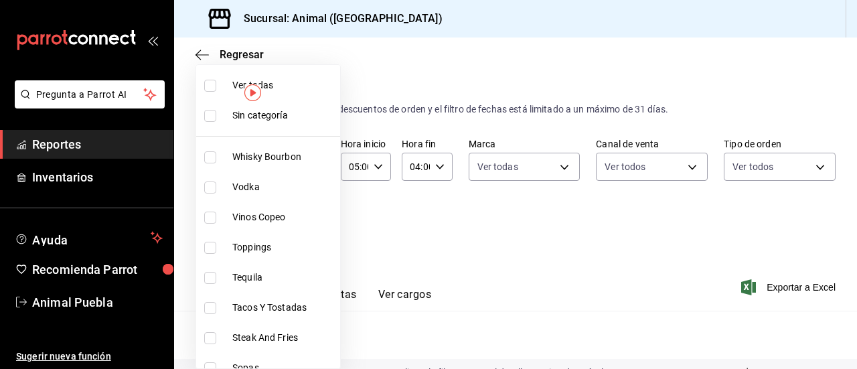
checkbox input "true"
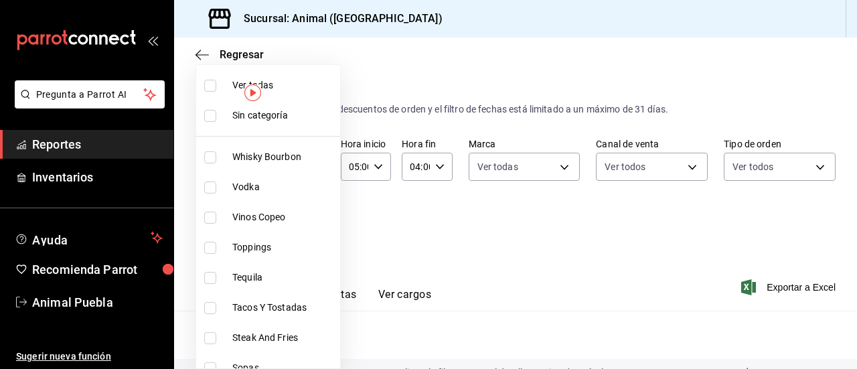
checkbox input "true"
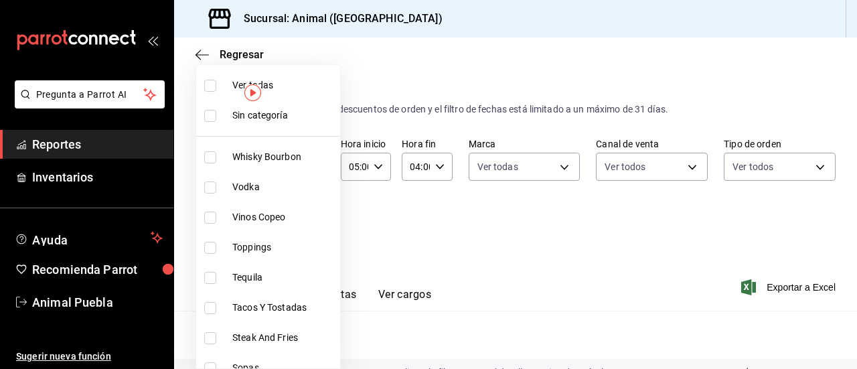
checkbox input "true"
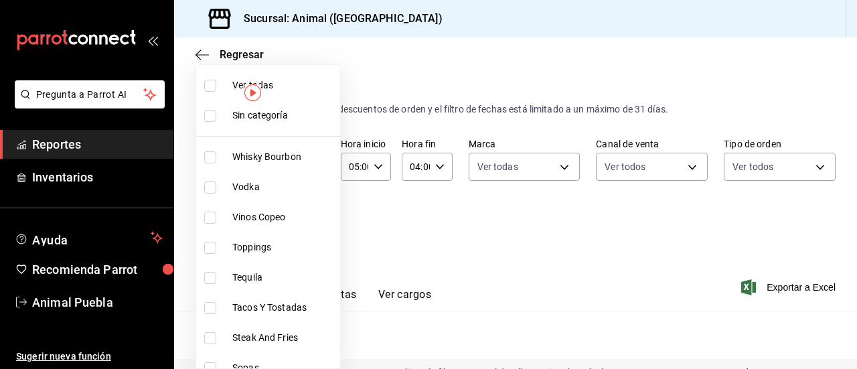
checkbox input "true"
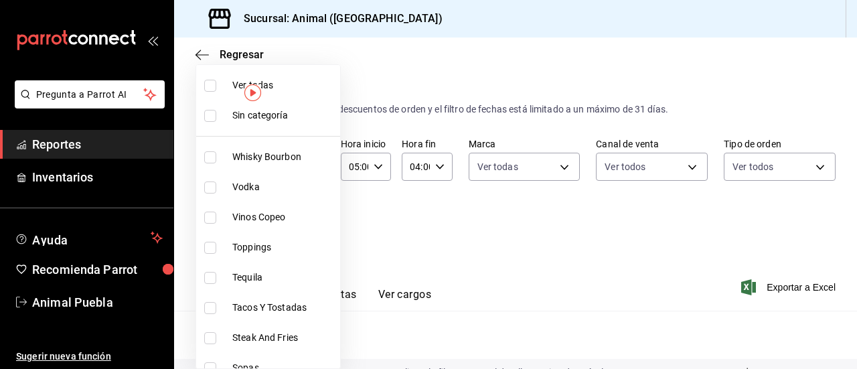
checkbox input "true"
click at [212, 116] on input "checkbox" at bounding box center [210, 116] width 12 height 12
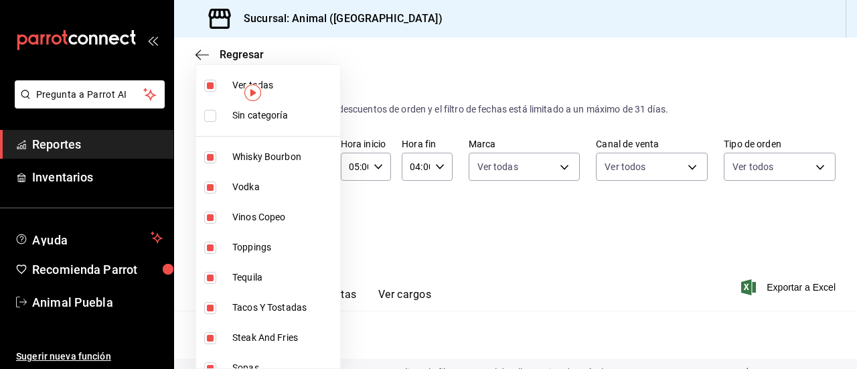
checkbox input "true"
click at [398, 191] on div at bounding box center [428, 184] width 857 height 369
click at [190, 50] on div at bounding box center [428, 184] width 857 height 369
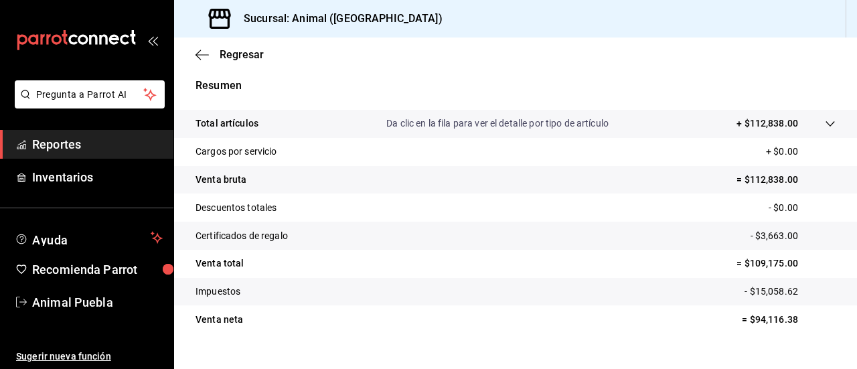
scroll to position [272, 0]
